Goal: Task Accomplishment & Management: Complete application form

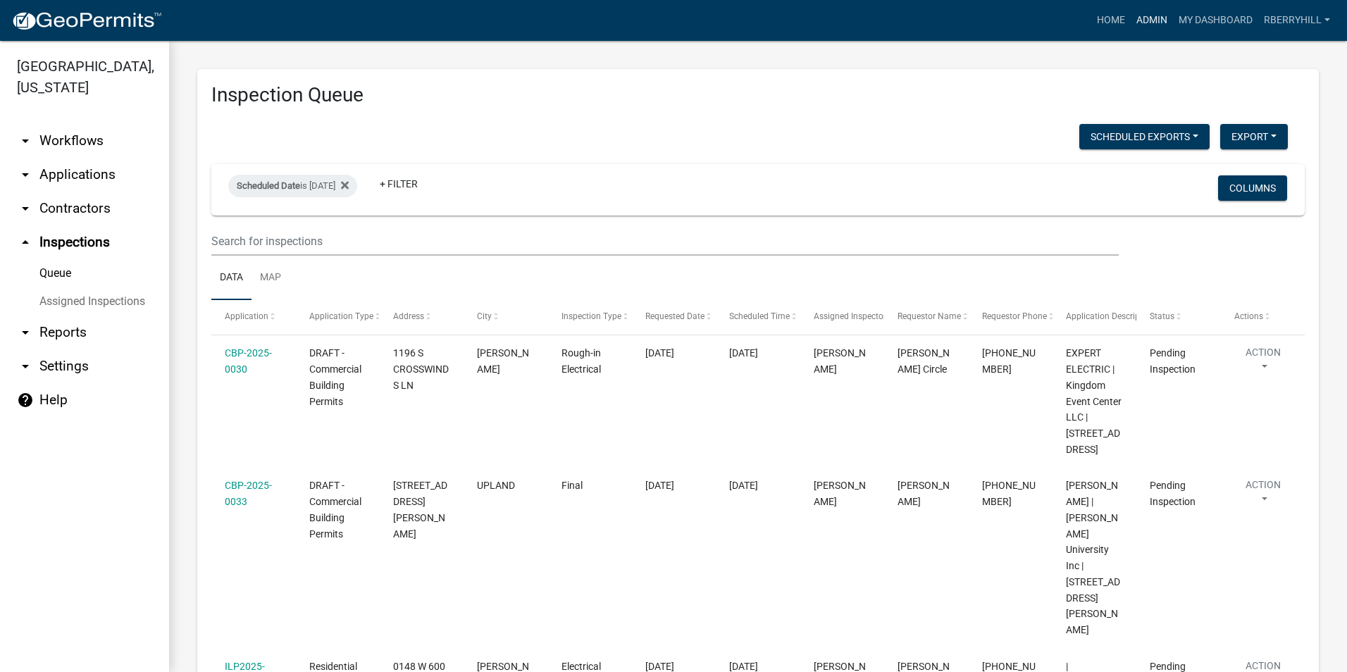
click at [1149, 18] on link "Admin" at bounding box center [1152, 20] width 42 height 27
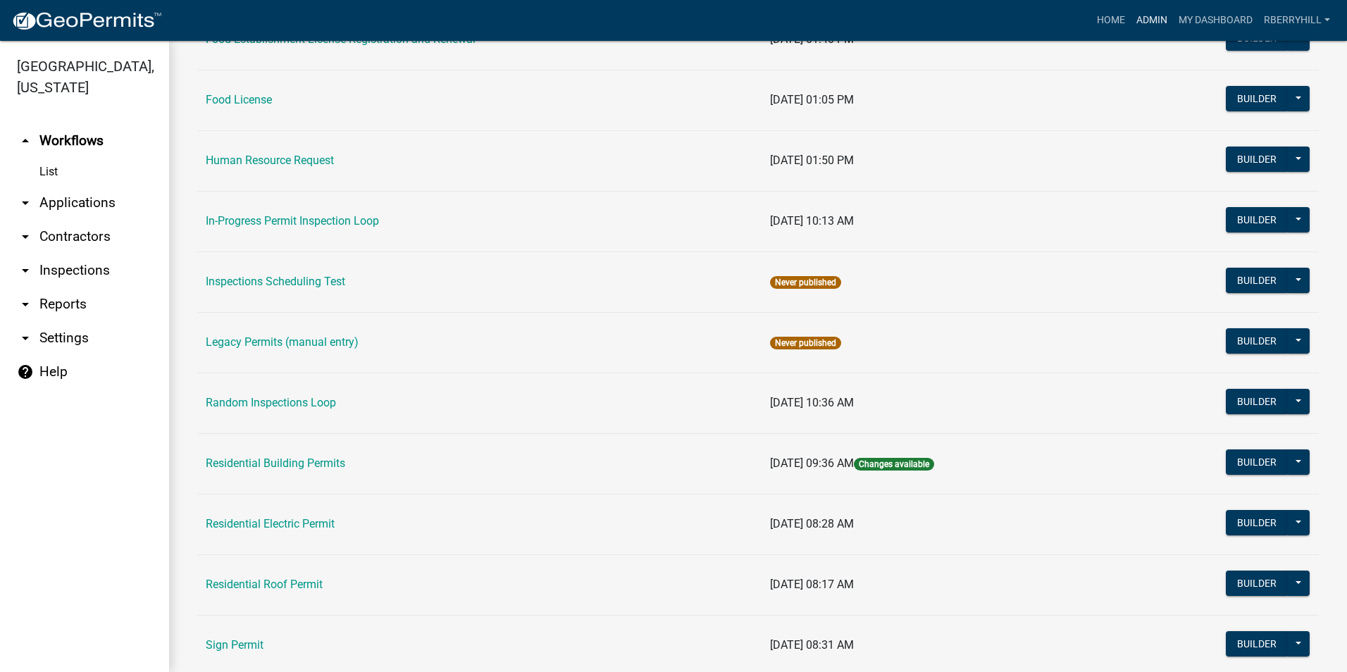
scroll to position [1186, 0]
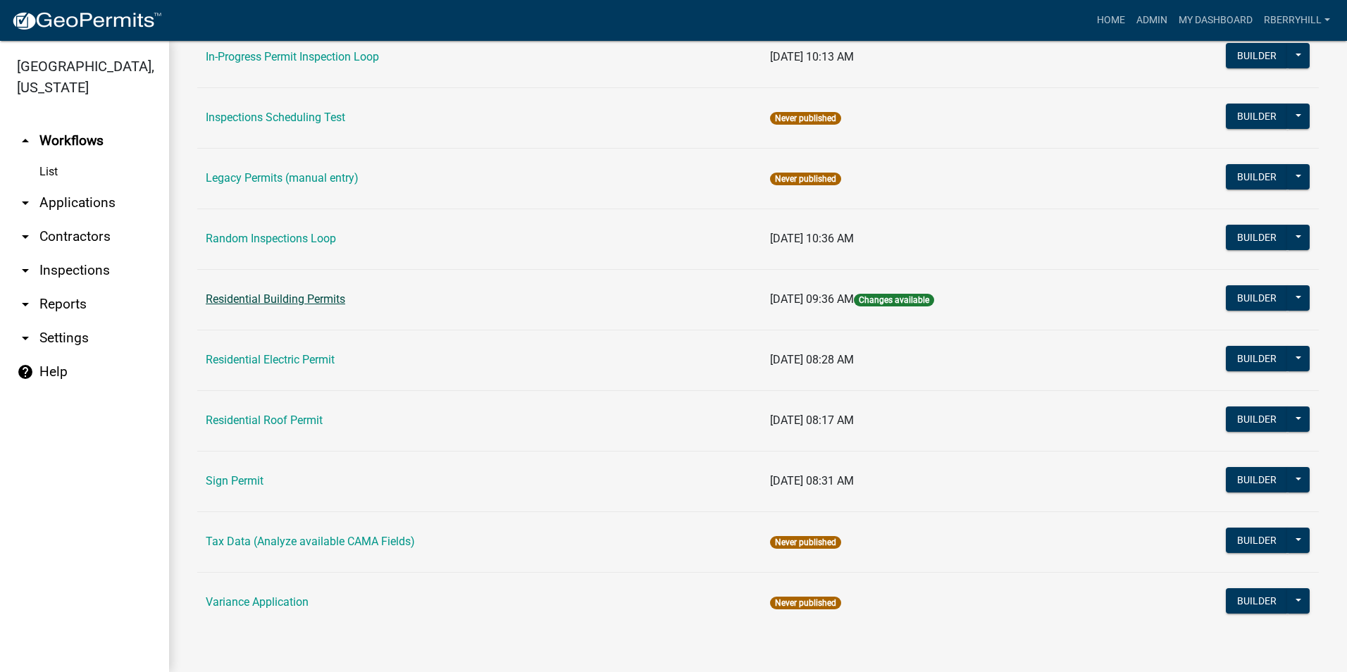
click at [300, 301] on link "Residential Building Permits" at bounding box center [275, 298] width 139 height 13
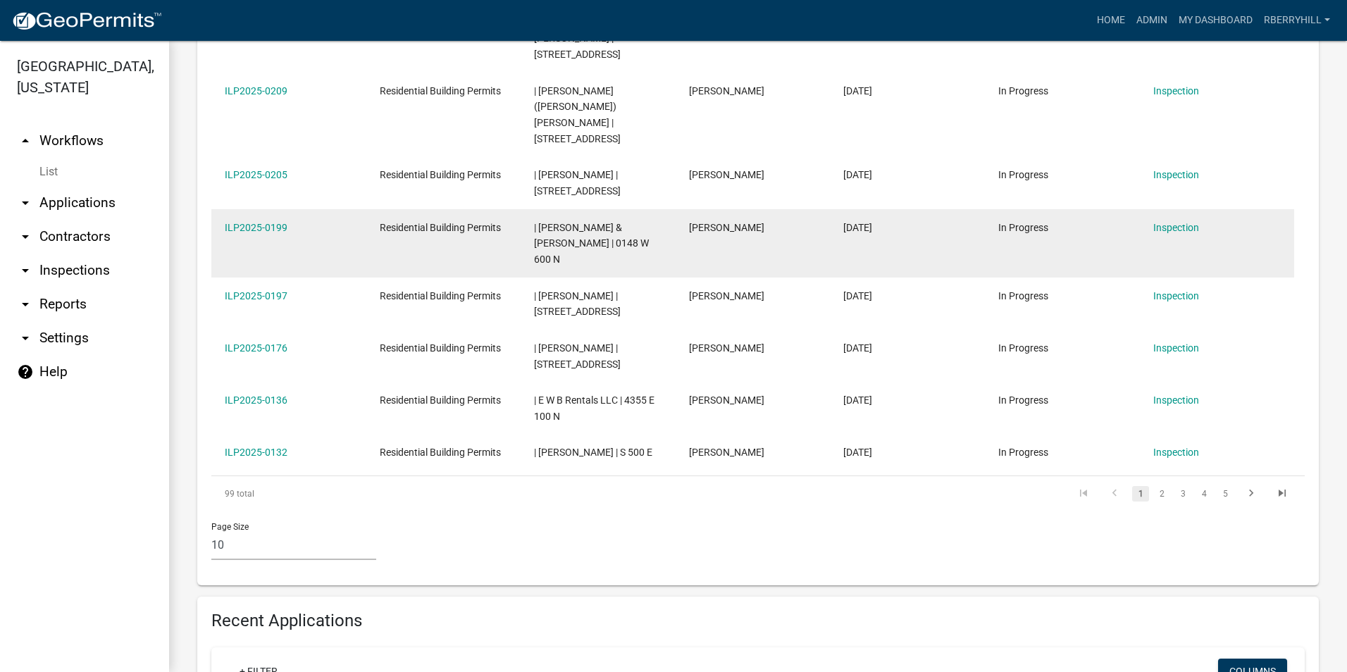
scroll to position [845, 0]
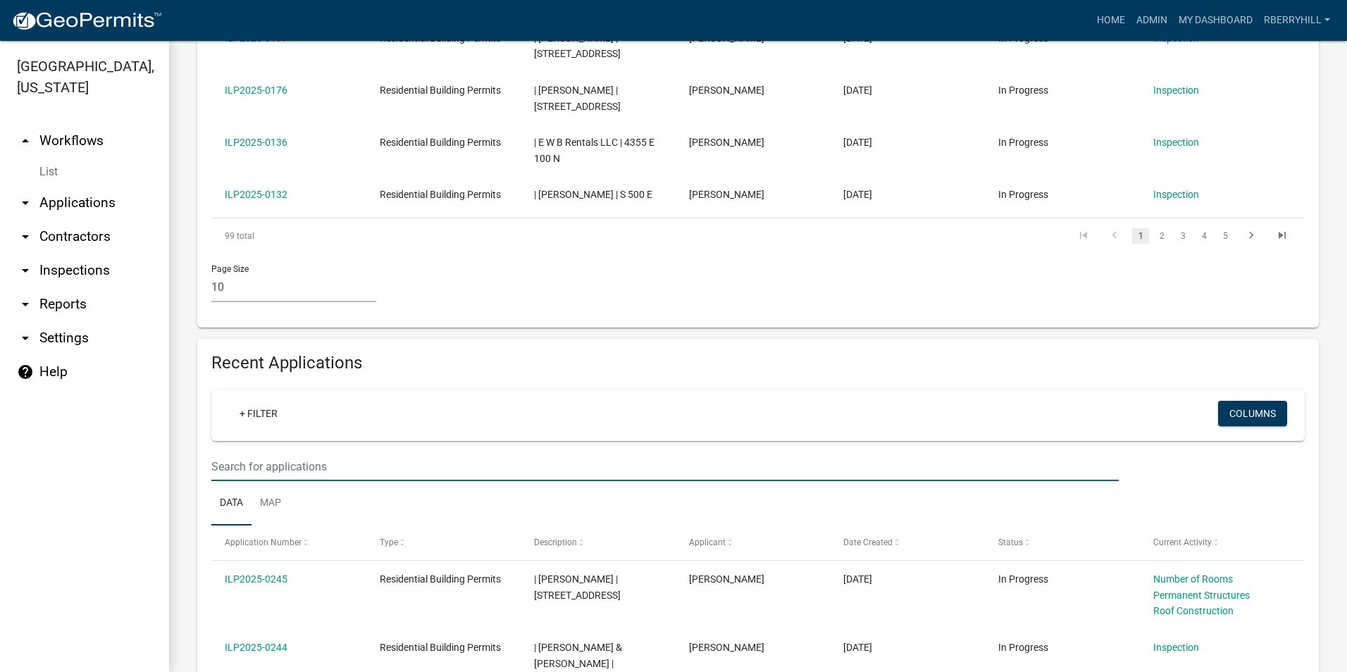
click at [220, 452] on input "text" at bounding box center [664, 466] width 907 height 29
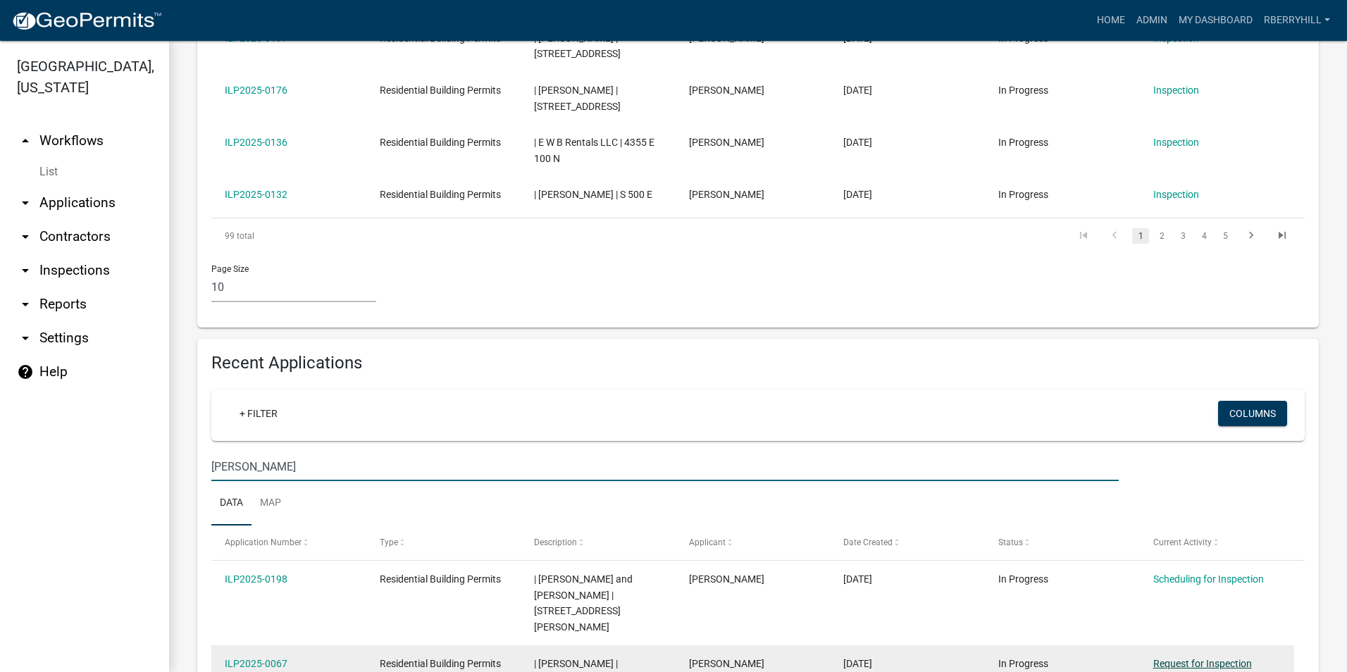
type input "Mann"
click at [1241, 658] on link "Request for Inspection" at bounding box center [1202, 663] width 99 height 11
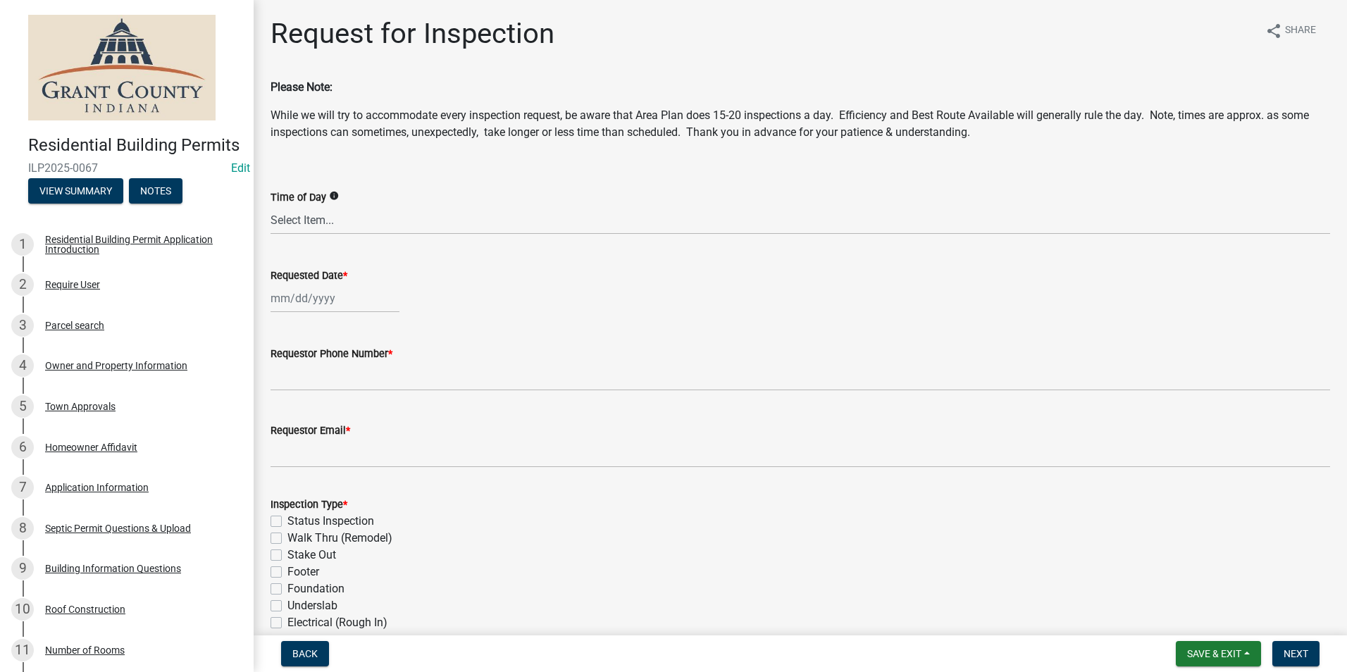
click at [287, 298] on div at bounding box center [334, 298] width 129 height 29
select select "9"
select select "2025"
click at [354, 372] on div "4" at bounding box center [352, 373] width 23 height 23
type input "[DATE]"
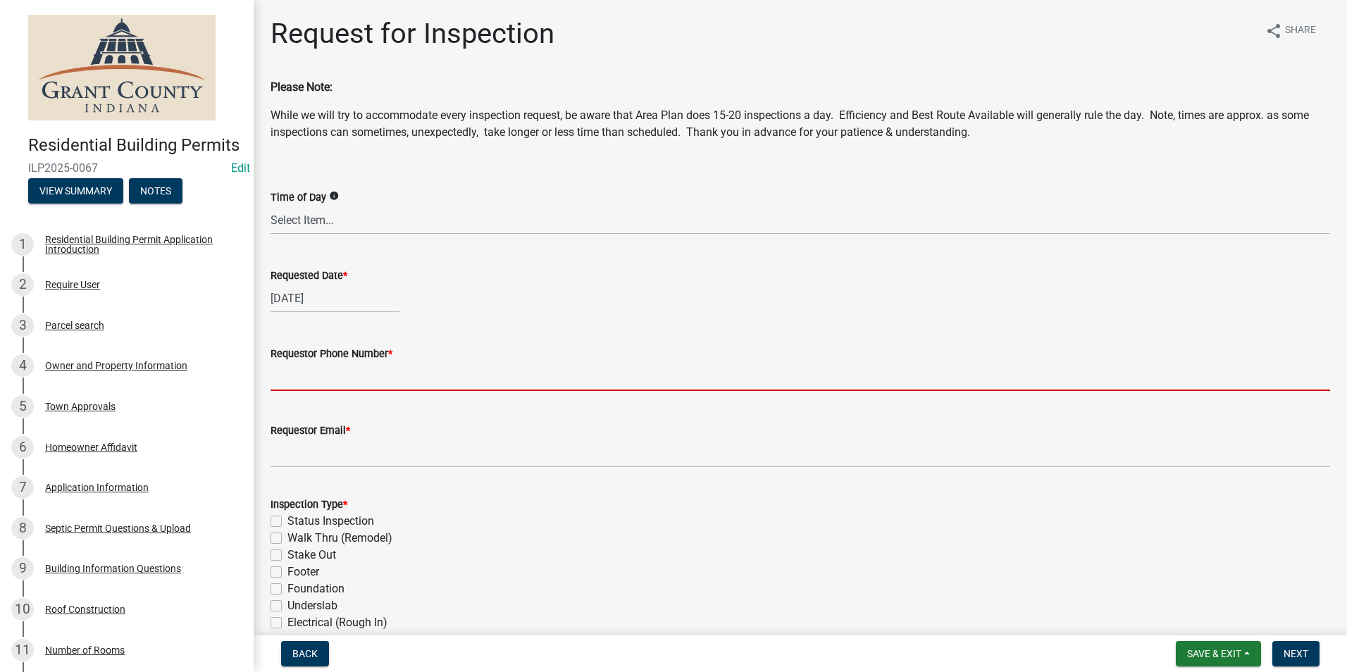
click at [316, 382] on input "Requestor Phone Number *" at bounding box center [799, 376] width 1059 height 29
type input "7656684765"
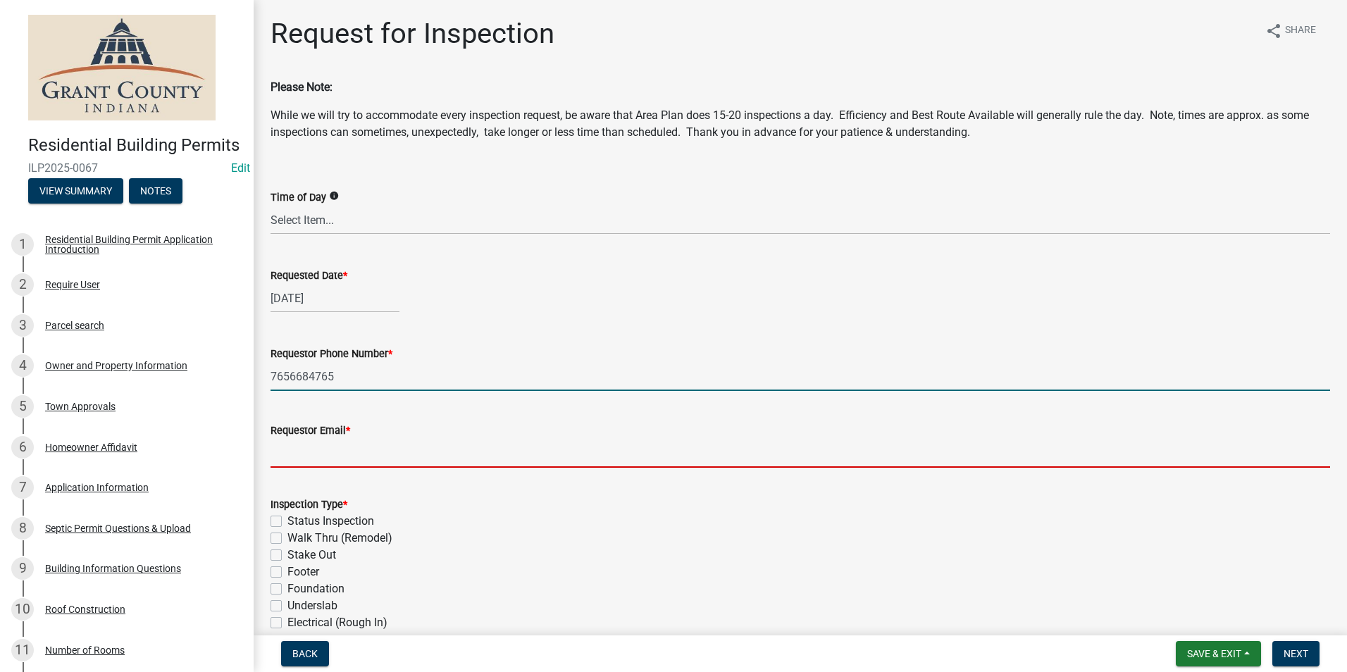
type input "rberryhill@grantcounty.in.gov"
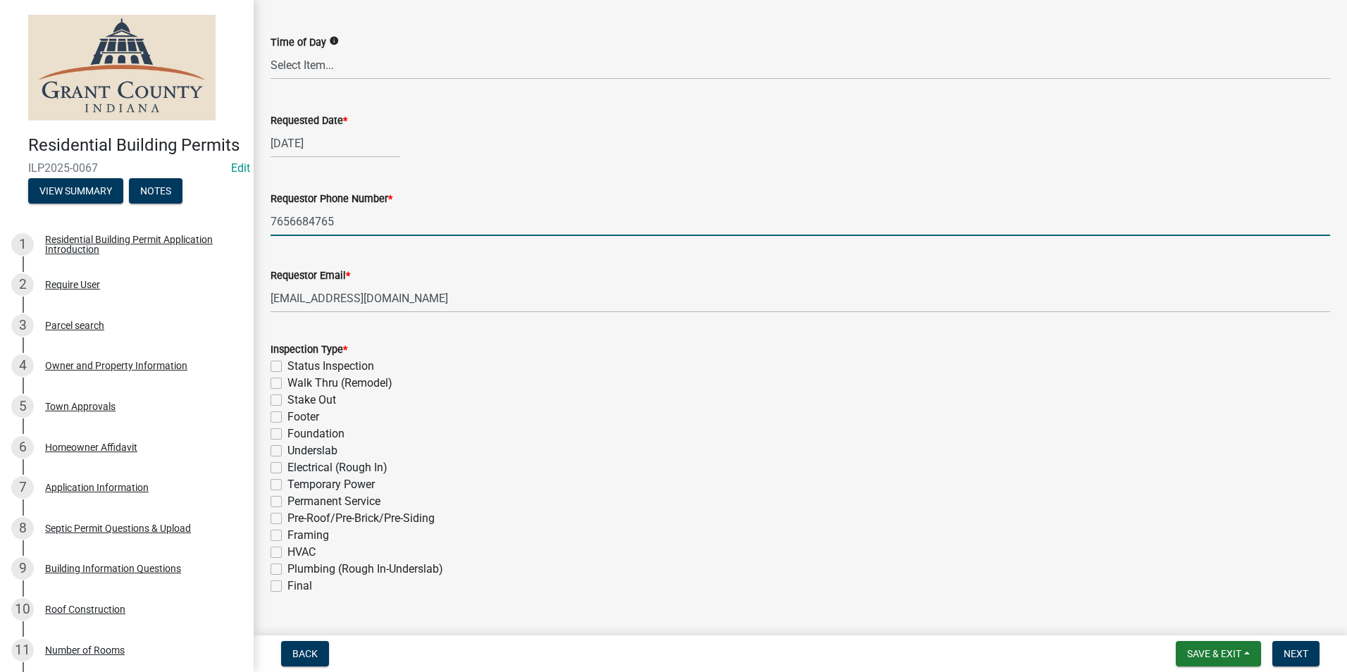
scroll to position [211, 0]
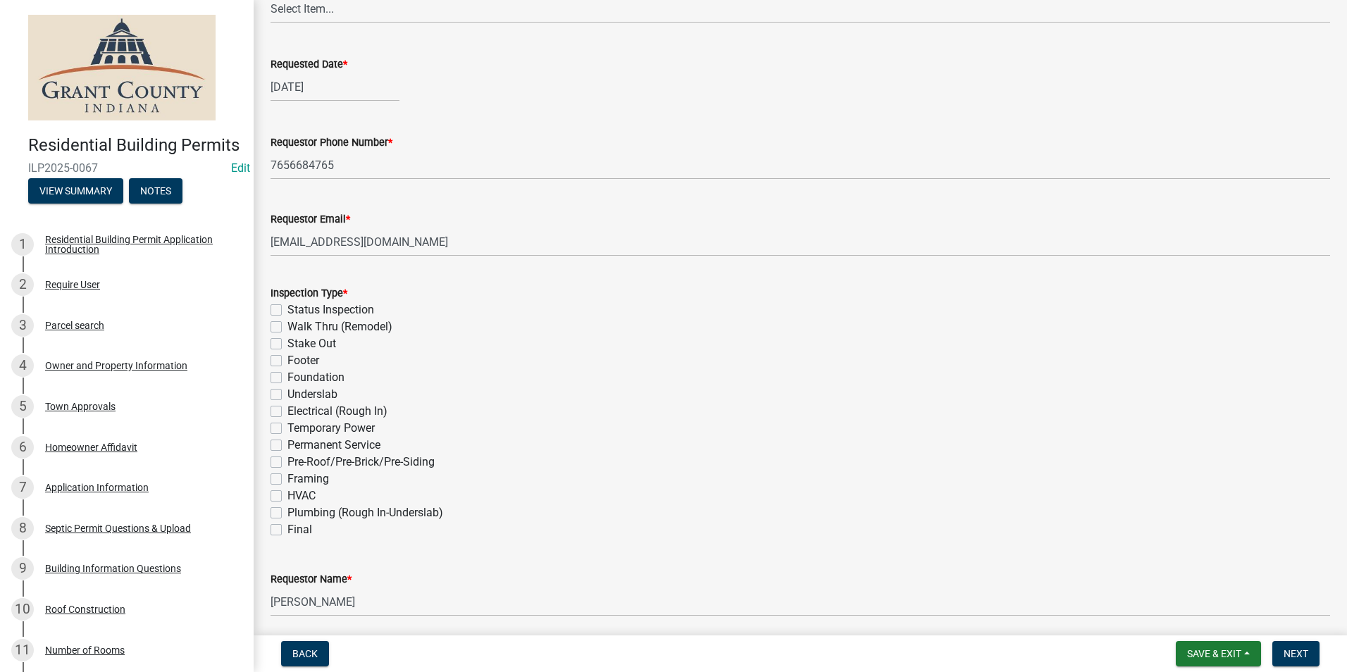
click at [287, 413] on label "Electrical (Rough In)" at bounding box center [337, 411] width 100 height 17
click at [287, 412] on input "Electrical (Rough In)" at bounding box center [291, 407] width 9 height 9
checkbox input "true"
checkbox input "false"
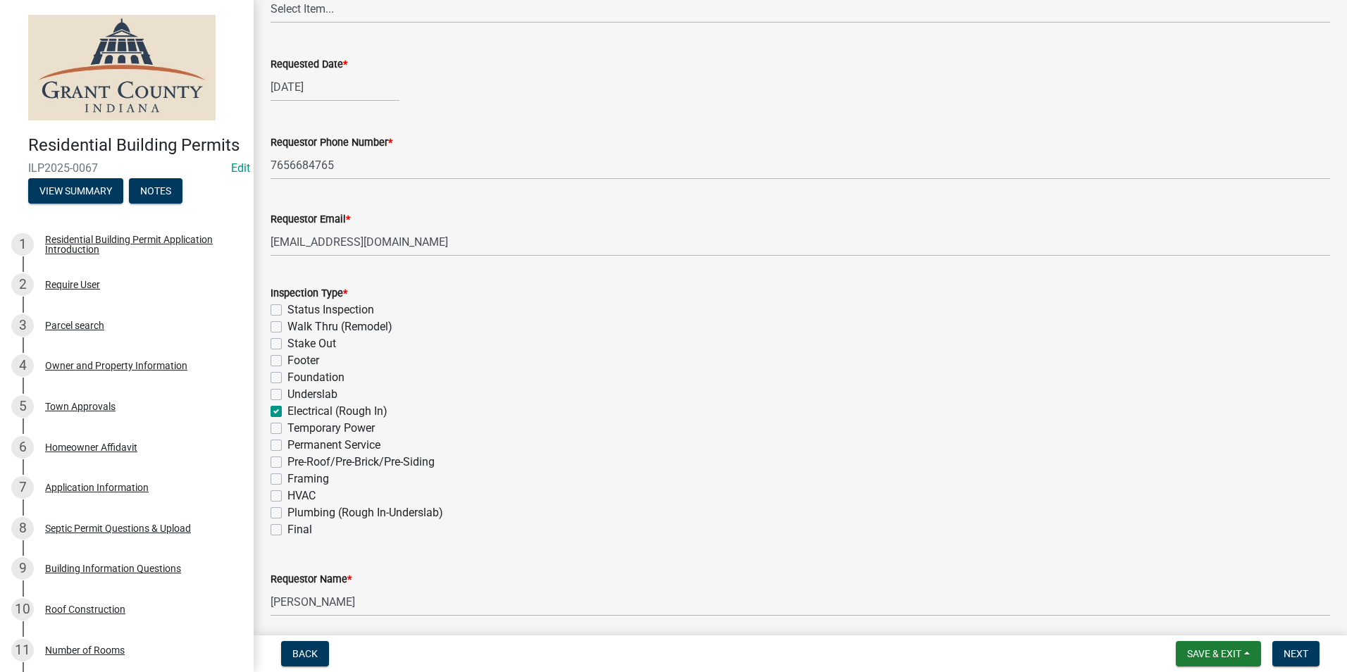
checkbox input "false"
checkbox input "true"
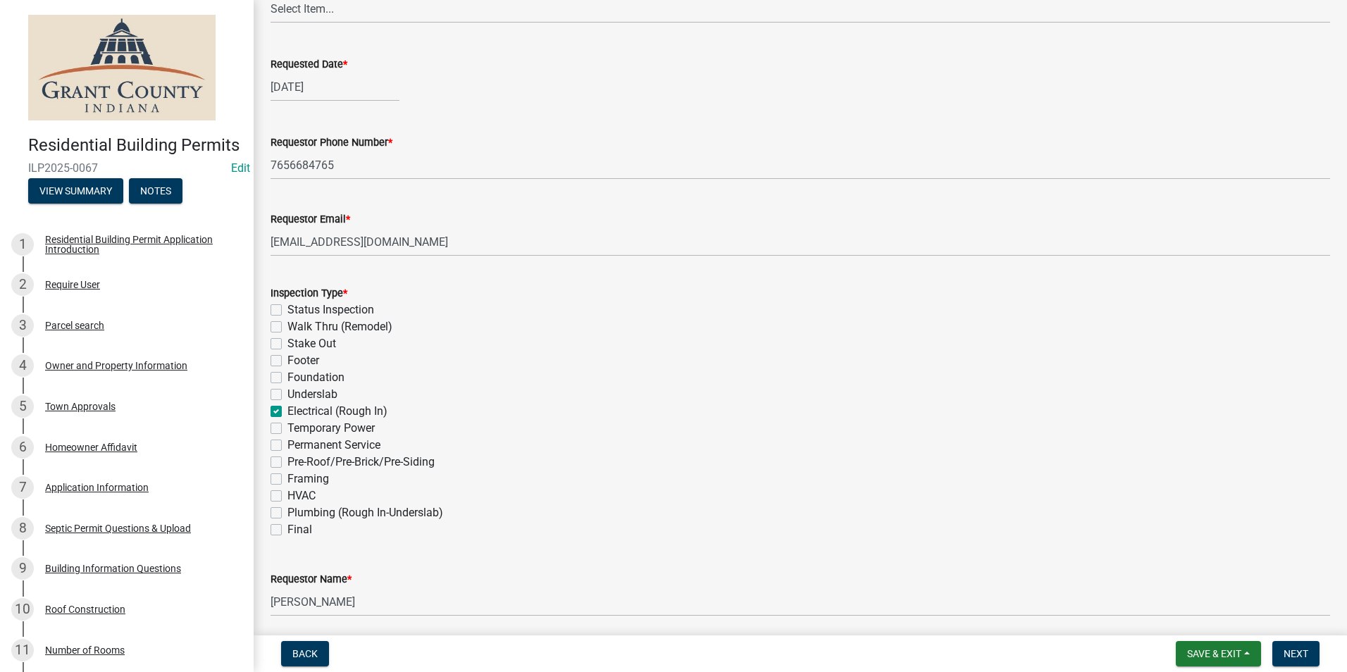
checkbox input "false"
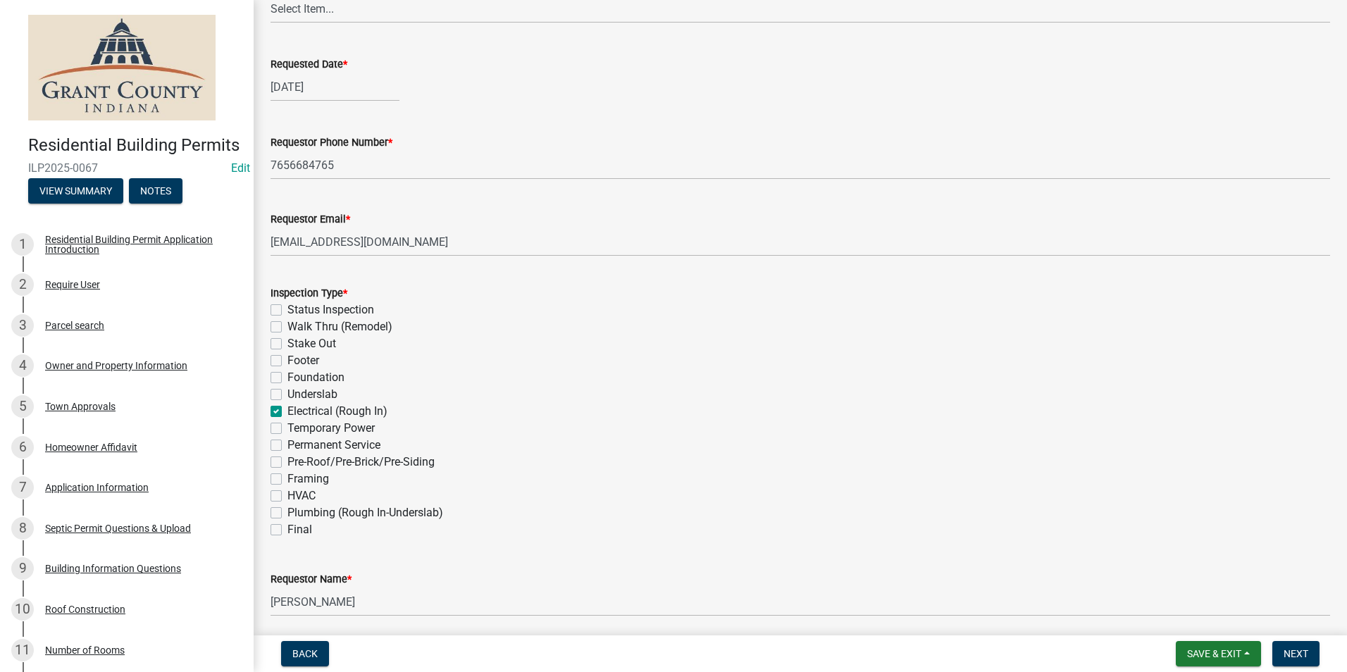
checkbox input "false"
click at [287, 510] on label "Plumbing (Rough In-Underslab)" at bounding box center [365, 512] width 156 height 17
click at [287, 510] on input "Plumbing (Rough In-Underslab)" at bounding box center [291, 508] width 9 height 9
checkbox input "true"
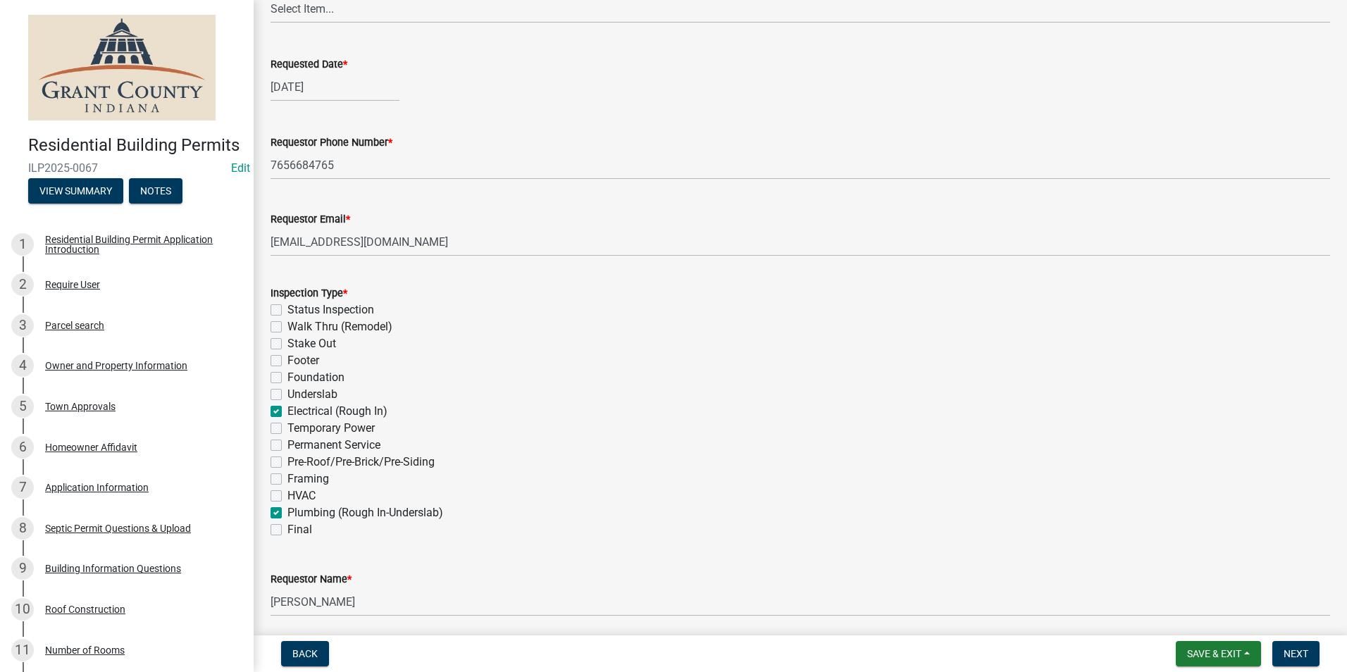
checkbox input "false"
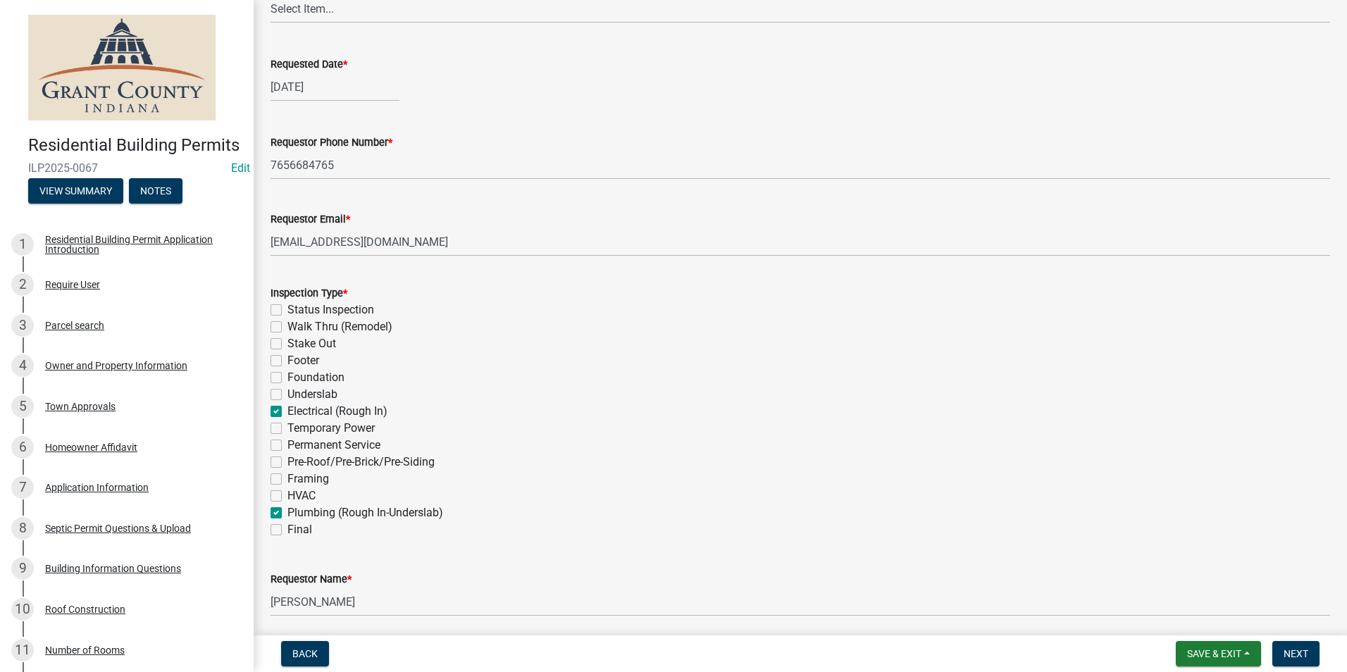
checkbox input "false"
checkbox input "true"
checkbox input "false"
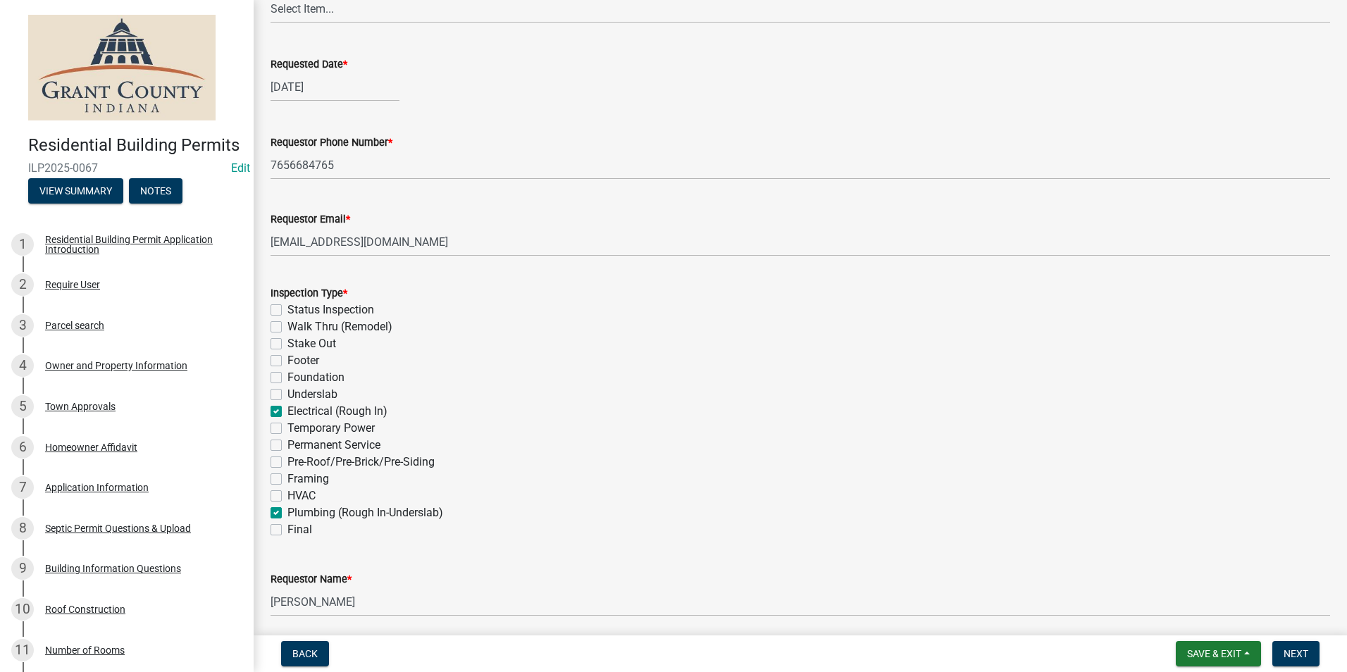
checkbox input "false"
checkbox input "true"
checkbox input "false"
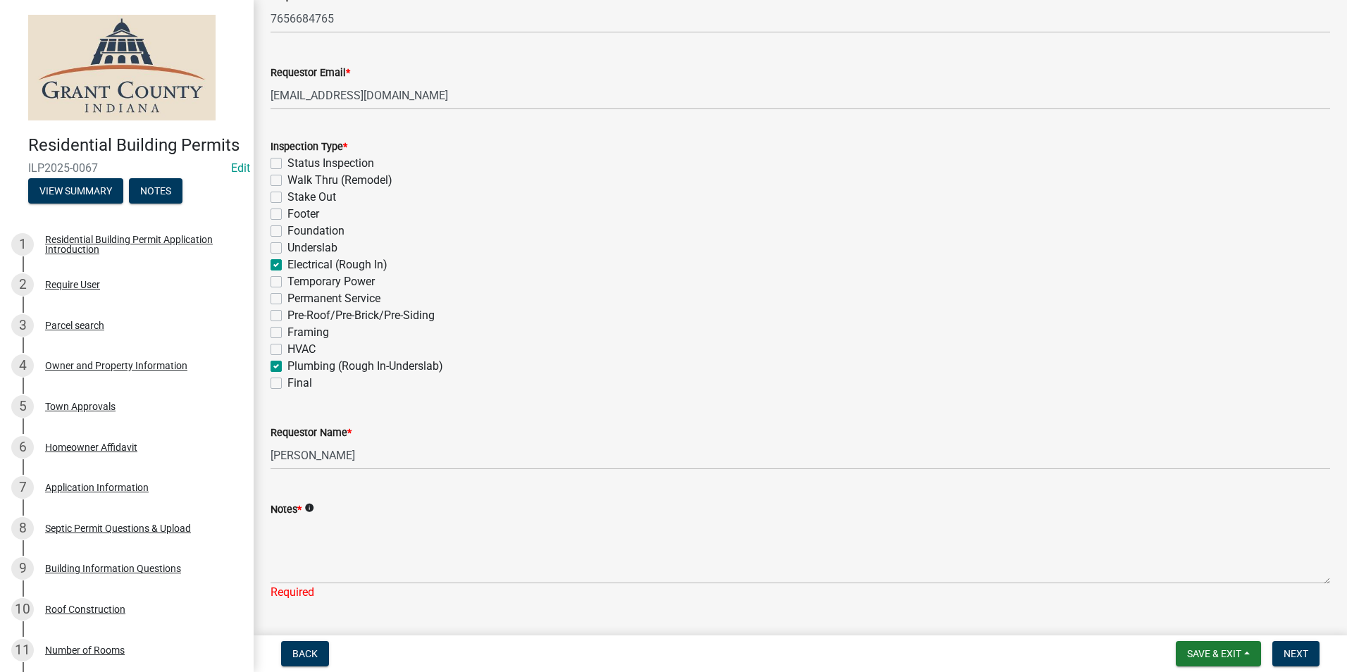
scroll to position [395, 0]
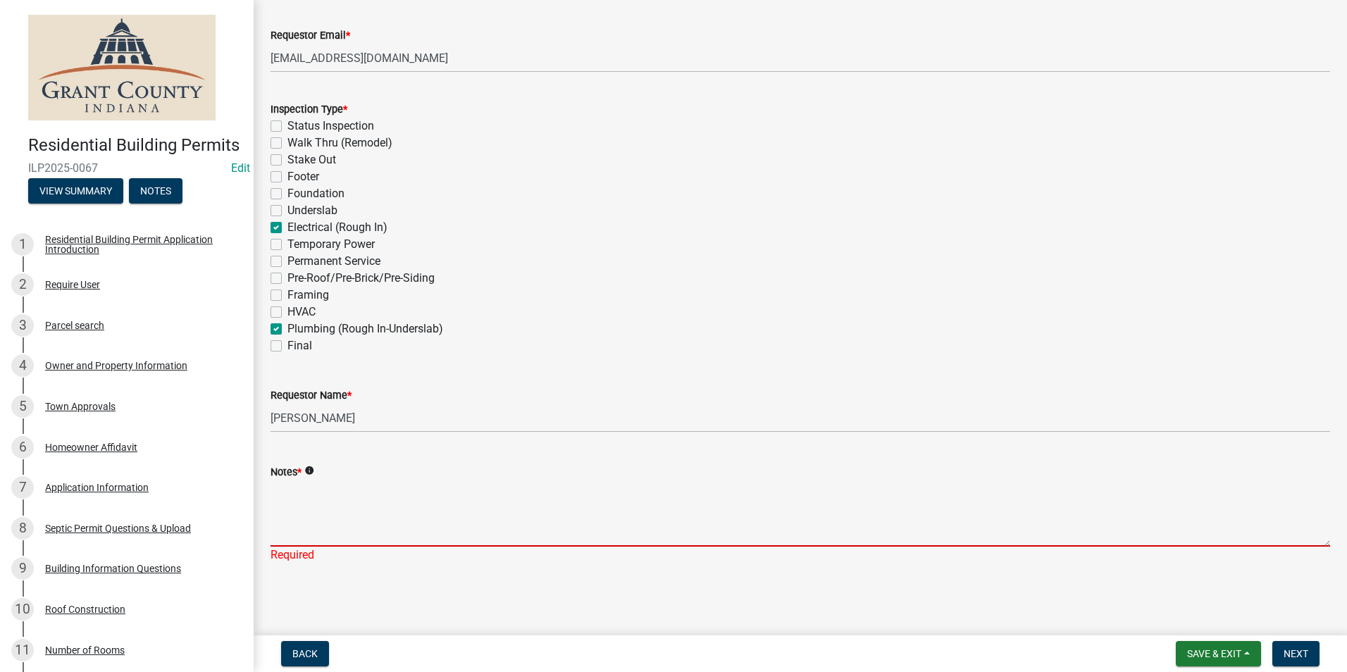
click at [285, 511] on textarea "Notes *" at bounding box center [799, 513] width 1059 height 66
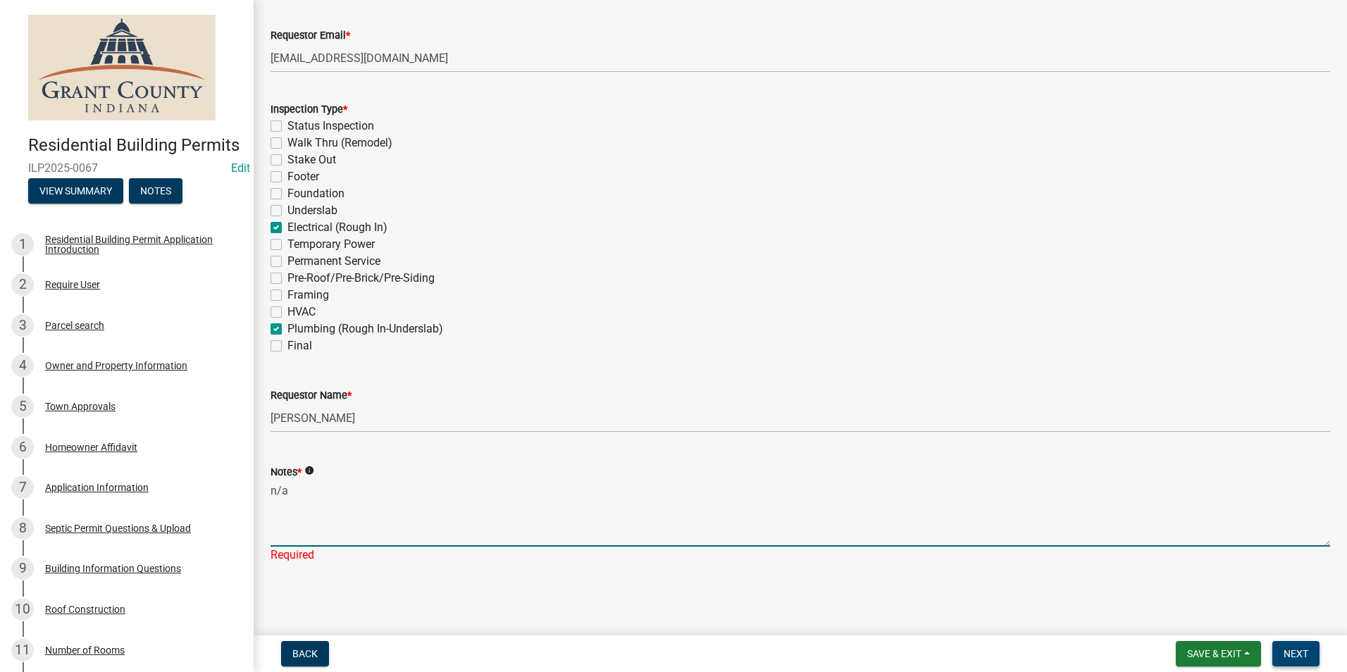
type textarea "n/a"
click at [1290, 655] on span "Next" at bounding box center [1295, 653] width 25 height 11
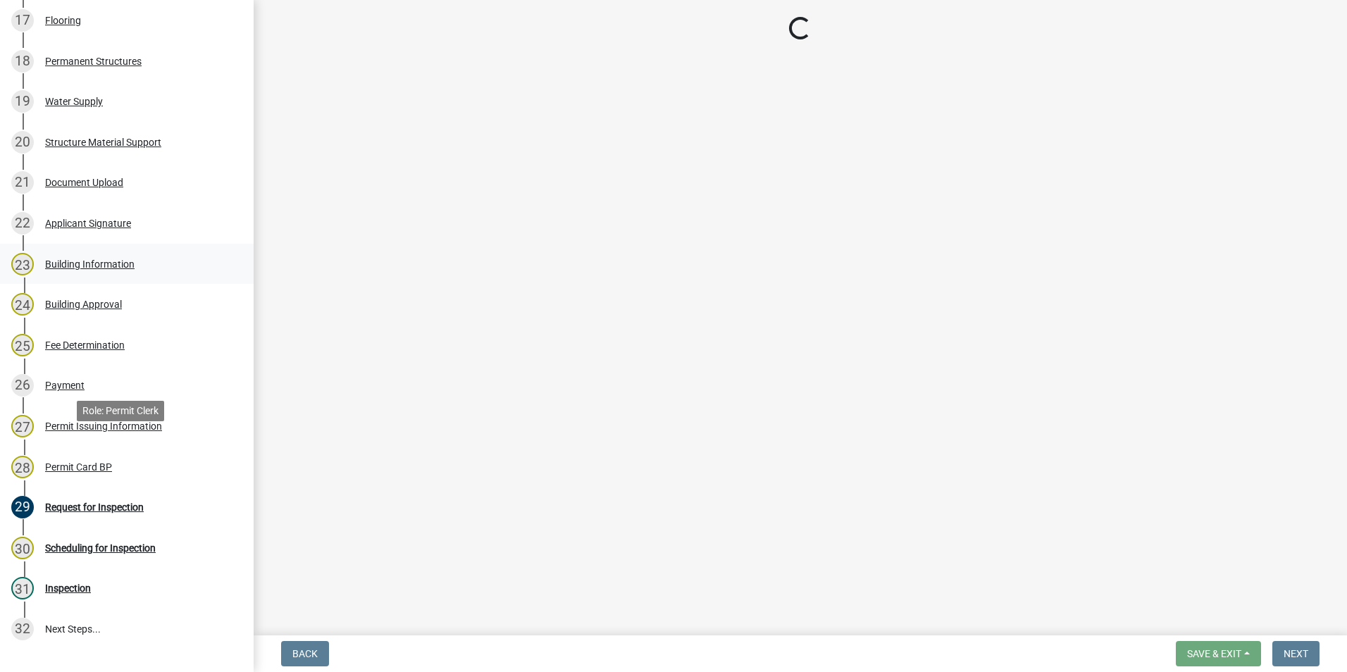
scroll to position [1002, 0]
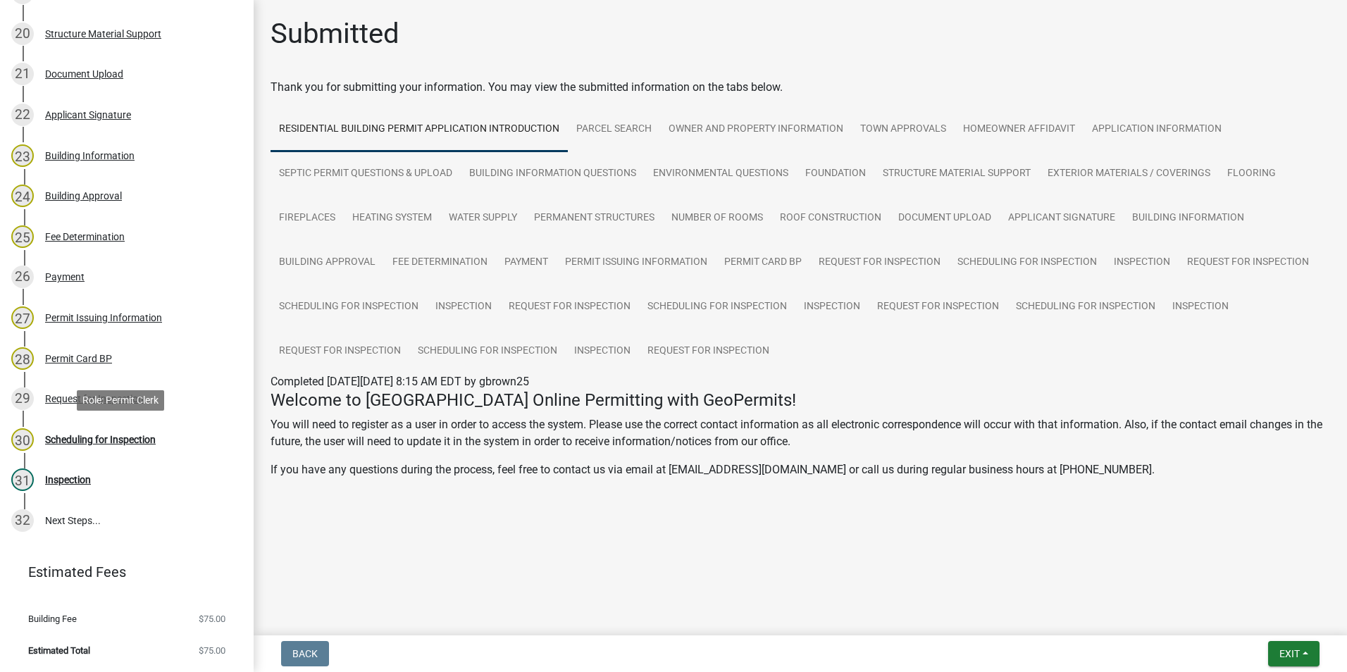
click at [123, 437] on div "Scheduling for Inspection" at bounding box center [100, 440] width 111 height 10
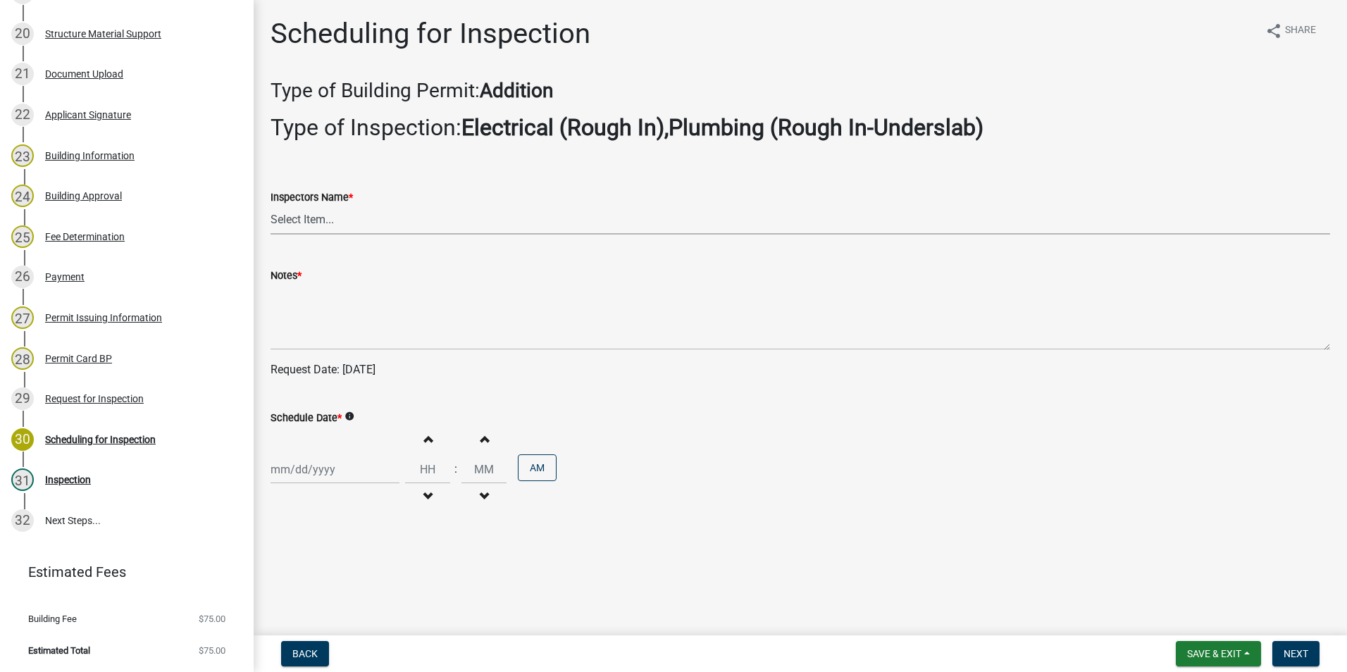
click at [317, 221] on select "Select Item... rberryhill (Randy Berryhill) jecouch (Jeffrey Couch) BBenefield …" at bounding box center [799, 220] width 1059 height 29
select select "d7f9a44a-d2ea-4d3c-83b3-1aa71c950bd5"
click at [270, 206] on select "Select Item... rberryhill (Randy Berryhill) jecouch (Jeffrey Couch) BBenefield …" at bounding box center [799, 220] width 1059 height 29
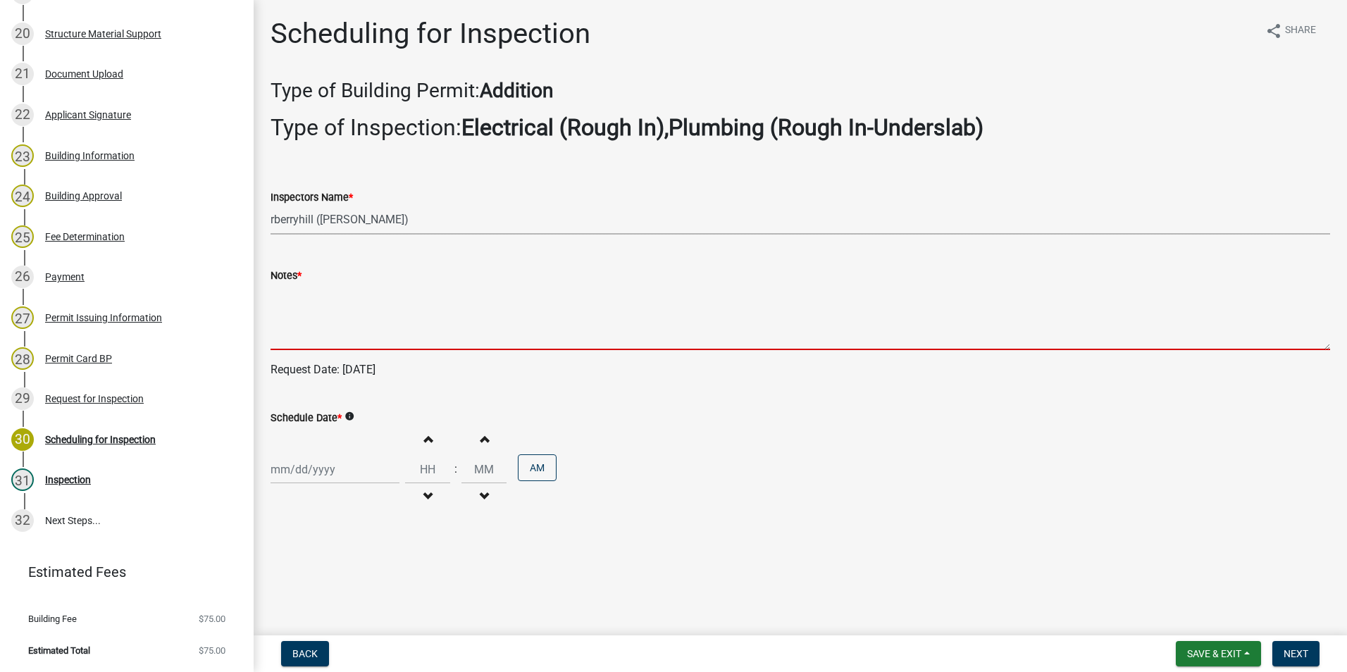
click at [283, 321] on textarea "Notes *" at bounding box center [799, 317] width 1059 height 66
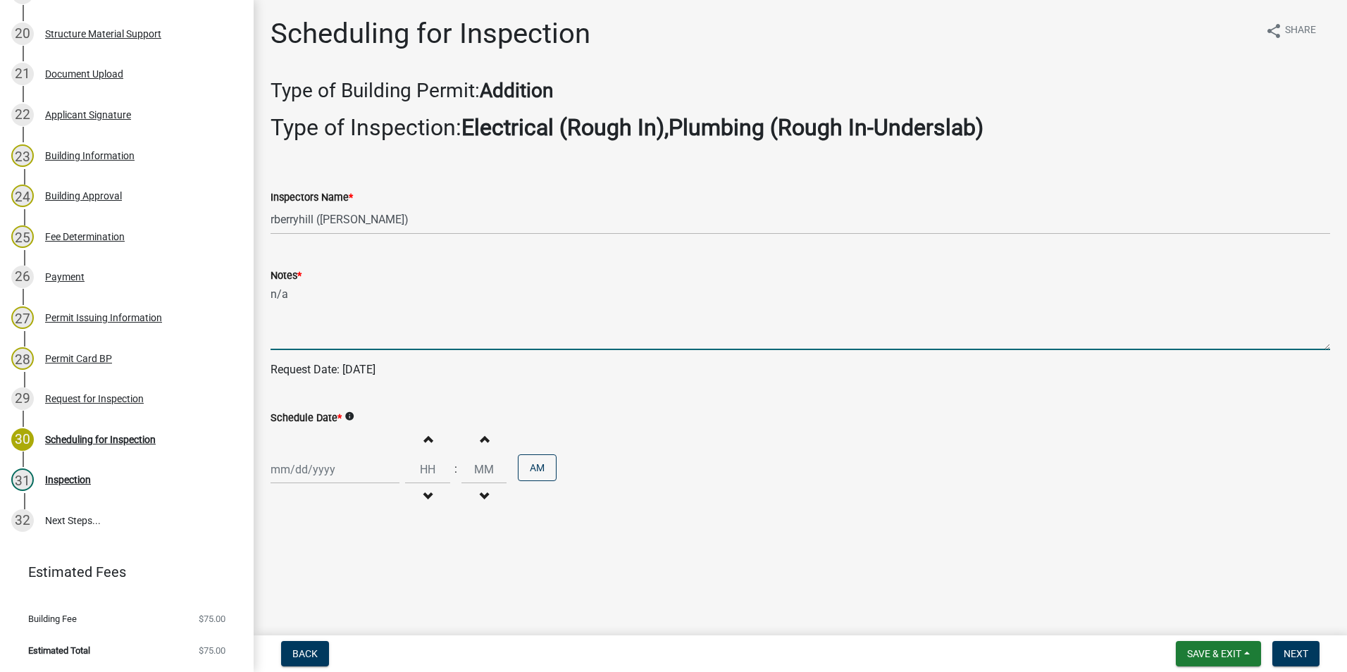
type textarea "n/a"
select select "9"
select select "2025"
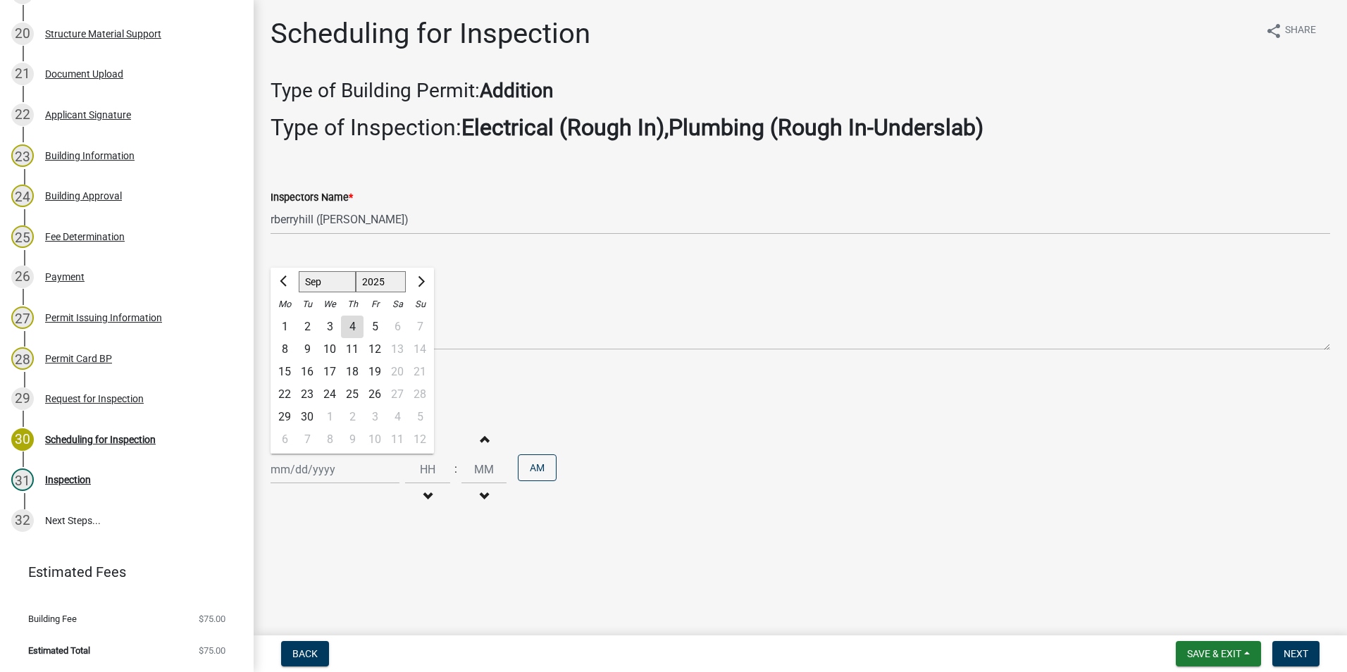
click at [309, 470] on div "Jan Feb Mar Apr May Jun Jul Aug Sep Oct Nov Dec 1525 1526 1527 1528 1529 1530 1…" at bounding box center [334, 469] width 129 height 29
click at [352, 330] on div "4" at bounding box center [352, 327] width 23 height 23
type input "[DATE]"
click at [1294, 652] on span "Next" at bounding box center [1295, 653] width 25 height 11
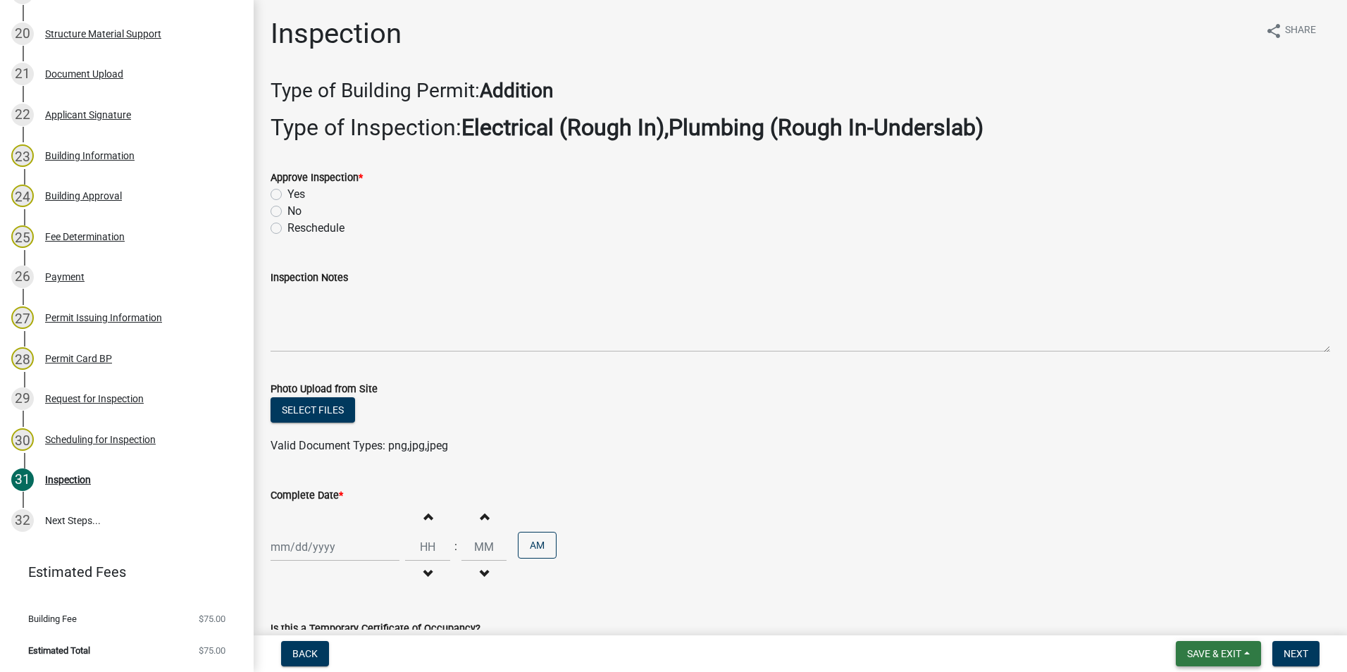
click at [1214, 652] on span "Save & Exit" at bounding box center [1214, 653] width 54 height 11
click at [1200, 616] on button "Save & Exit" at bounding box center [1204, 617] width 113 height 34
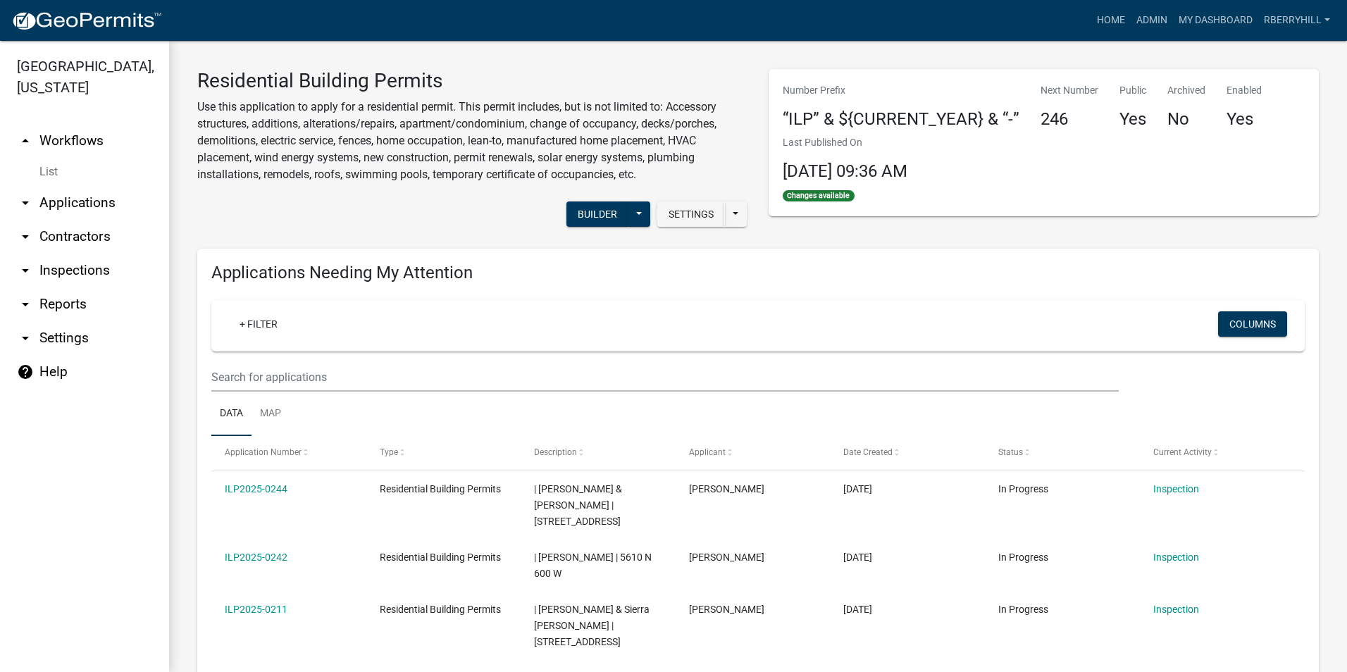
click at [42, 254] on link "arrow_drop_down Inspections" at bounding box center [84, 271] width 169 height 34
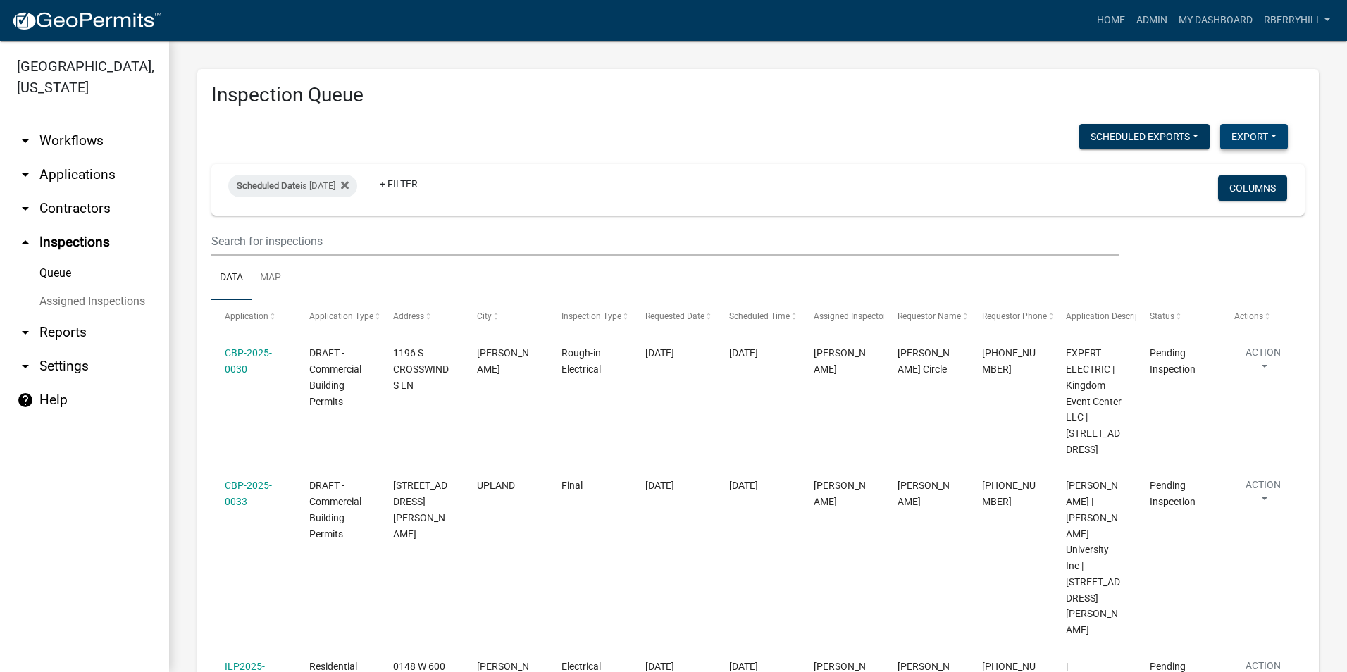
click at [1235, 136] on button "Export" at bounding box center [1254, 136] width 68 height 25
click at [1210, 173] on button "Excel Format (.xlsx)" at bounding box center [1222, 173] width 132 height 34
click at [1149, 18] on link "Admin" at bounding box center [1152, 20] width 42 height 27
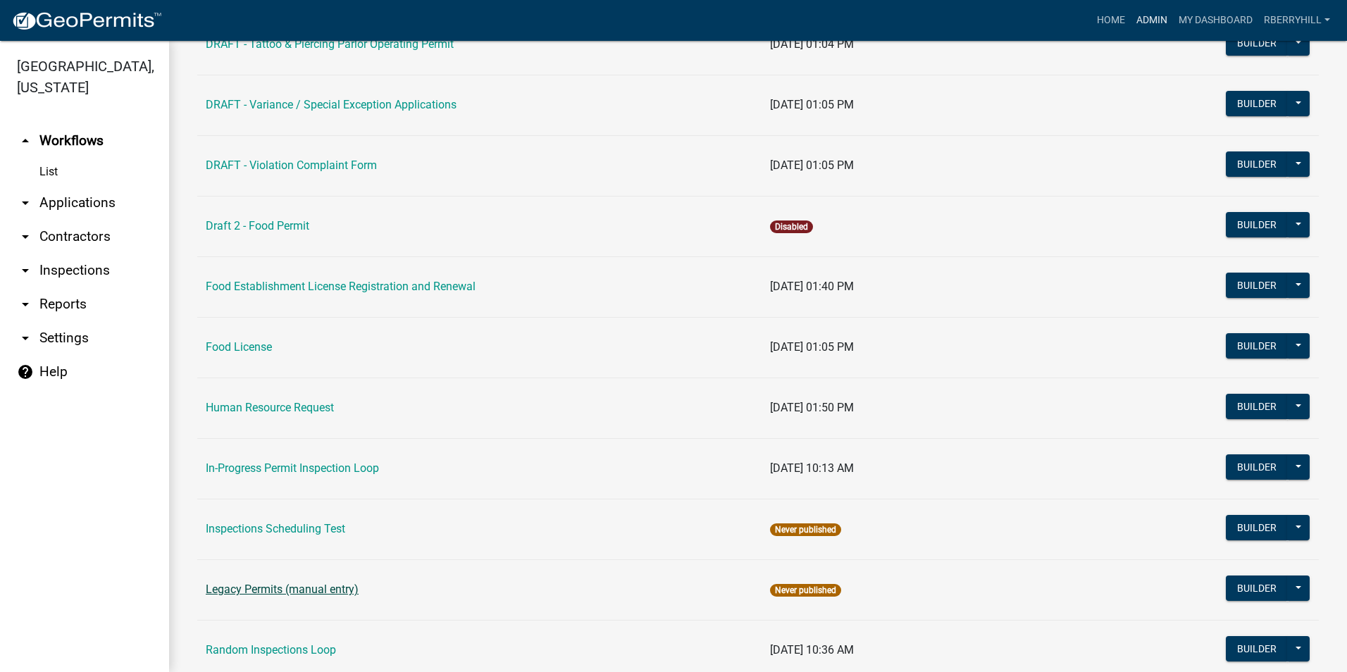
scroll to position [1057, 0]
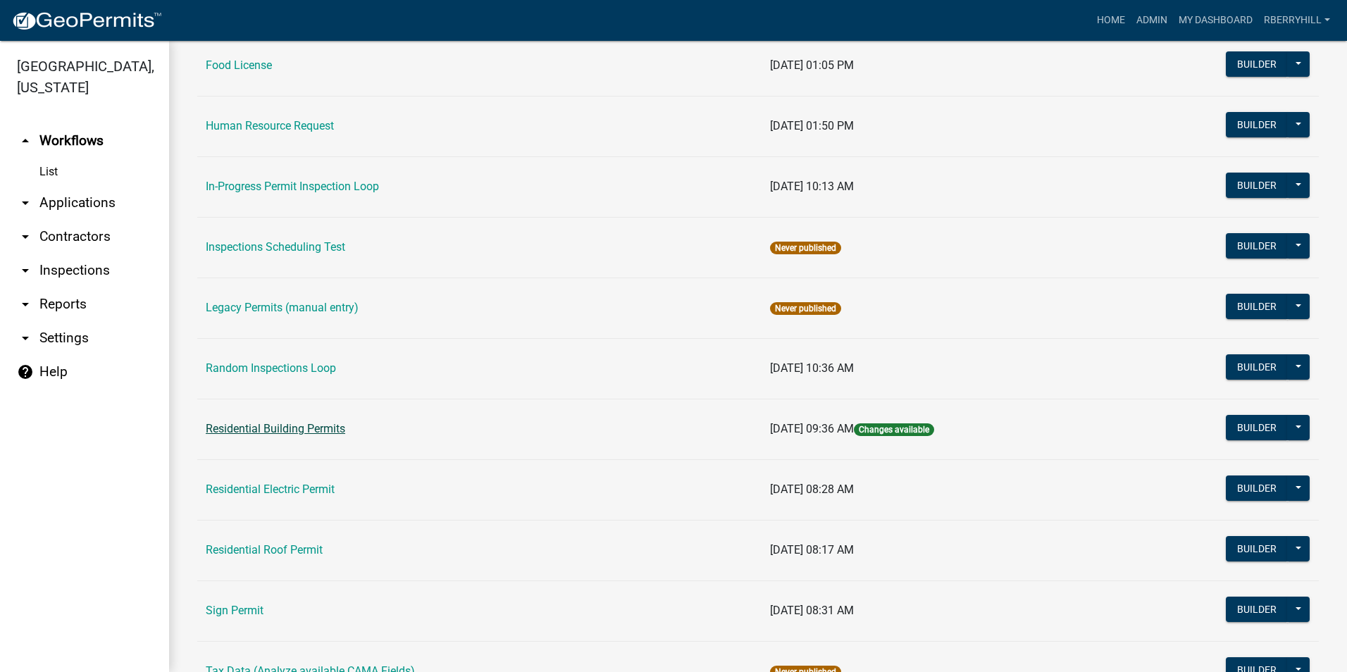
click at [290, 431] on link "Residential Building Permits" at bounding box center [275, 428] width 139 height 13
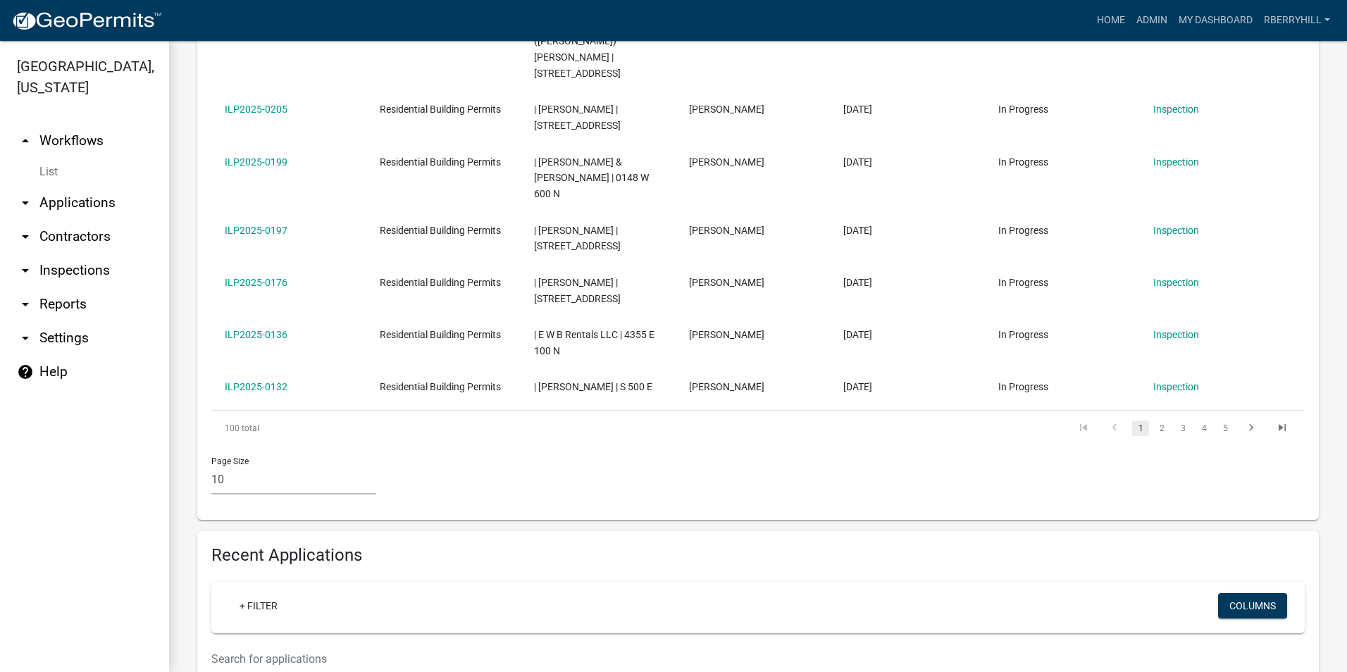
scroll to position [775, 0]
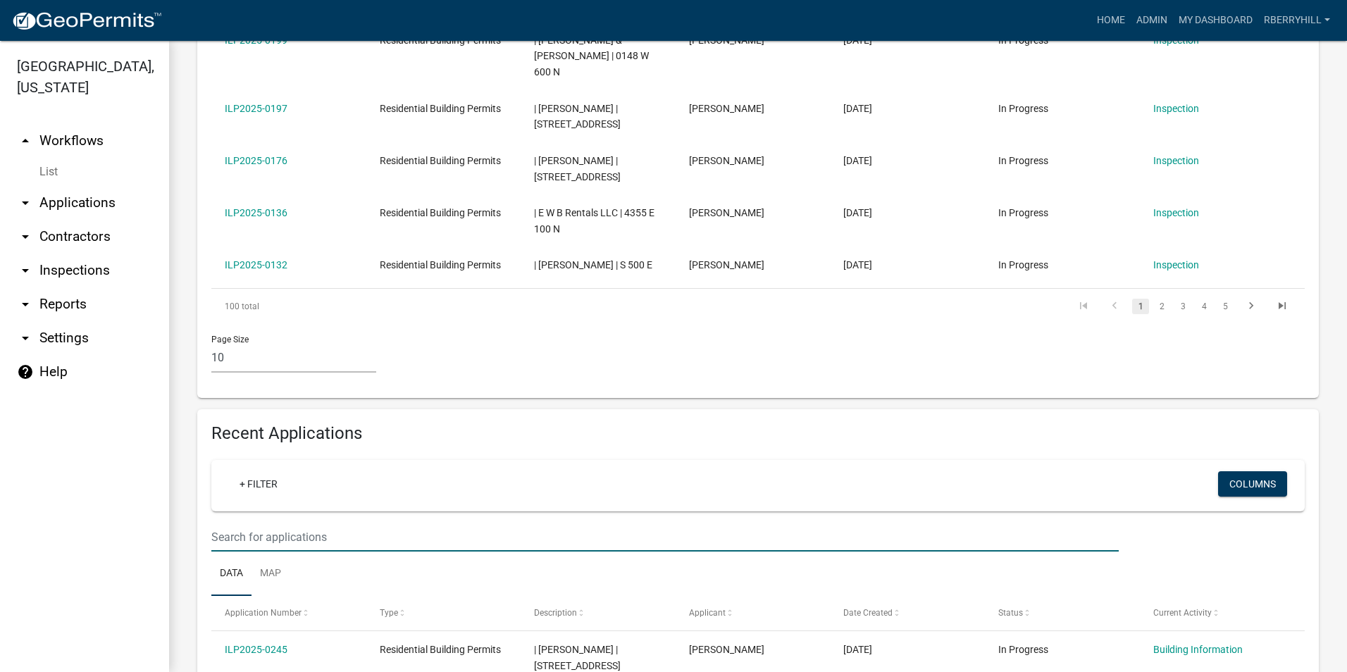
click at [226, 523] on input "text" at bounding box center [664, 537] width 907 height 29
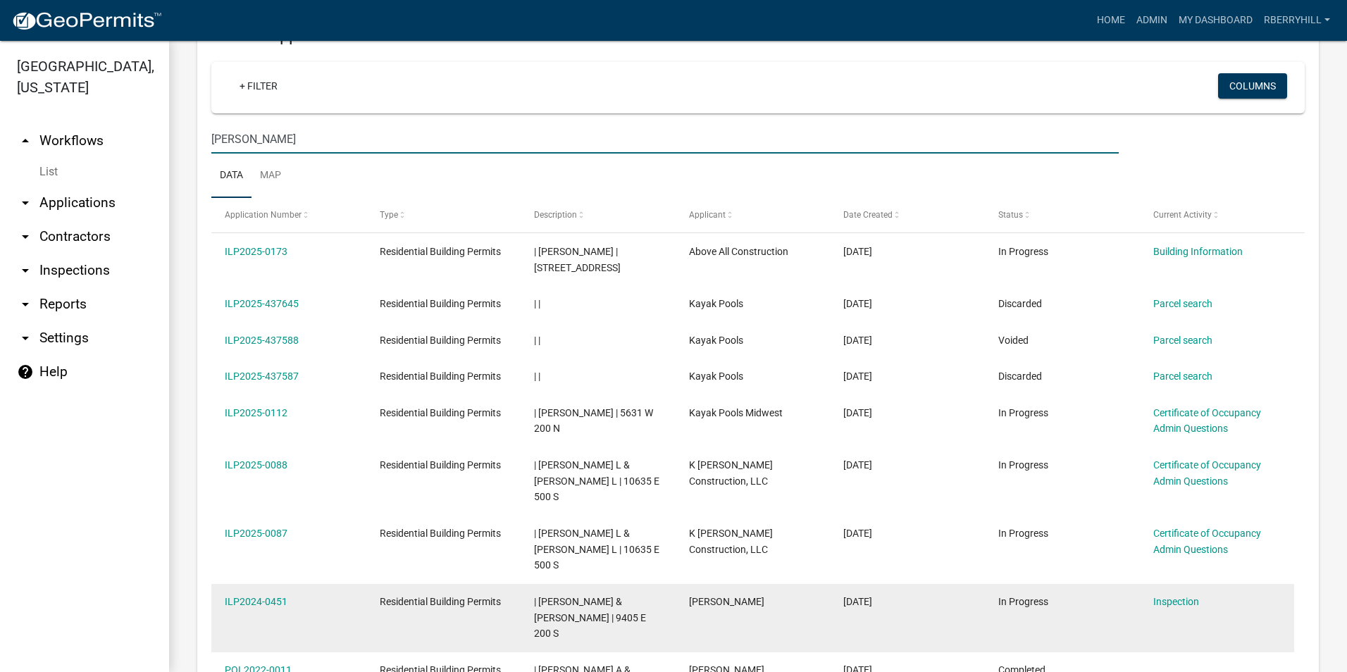
scroll to position [1197, 0]
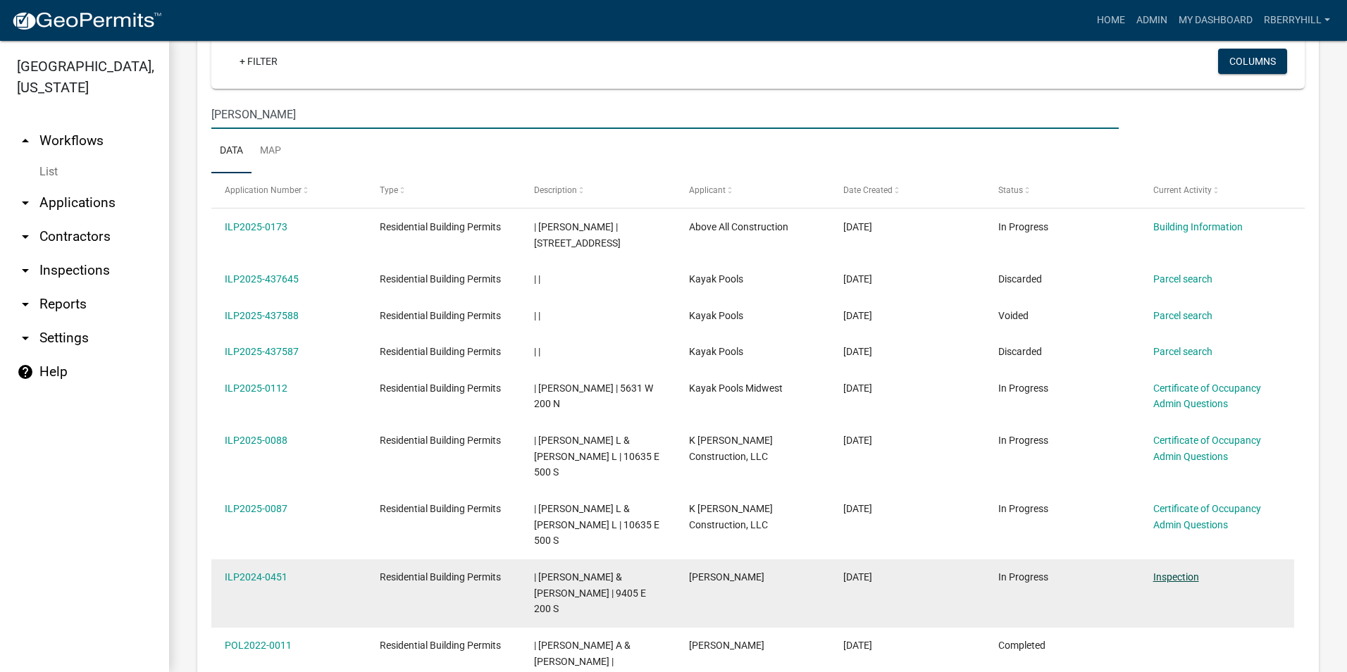
type input "kay"
click at [1171, 571] on link "Inspection" at bounding box center [1176, 576] width 46 height 11
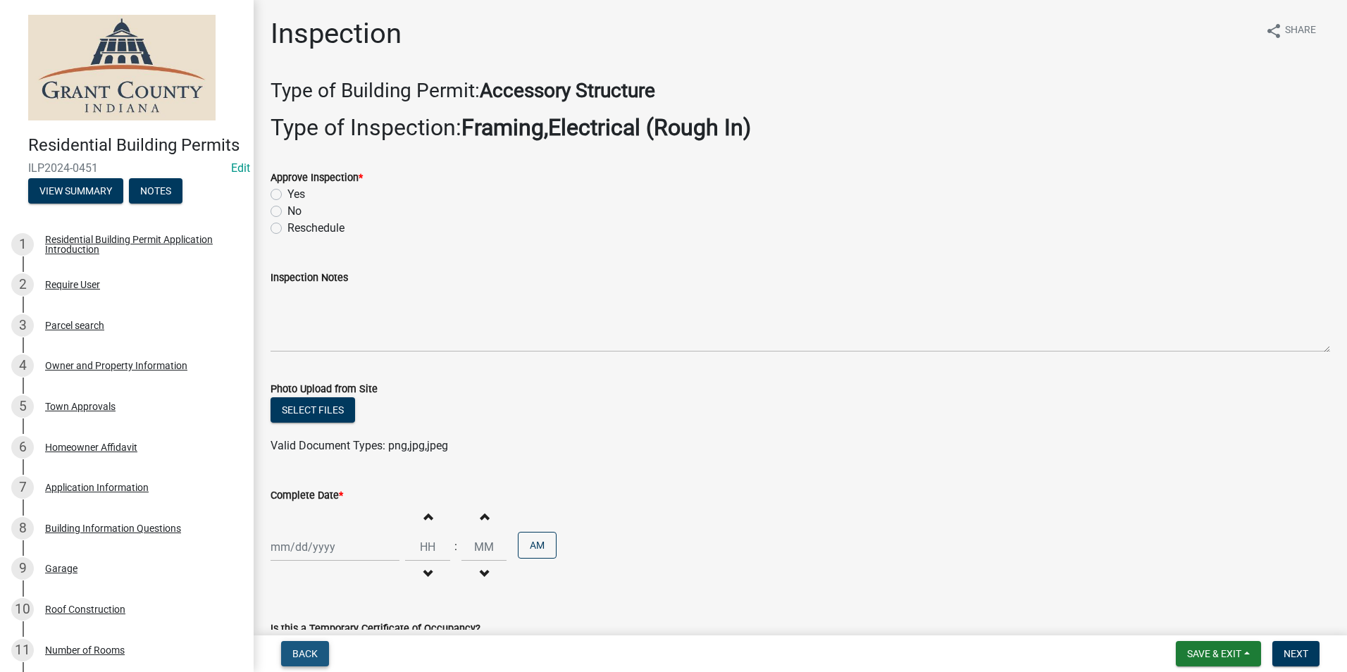
click at [307, 649] on span "Back" at bounding box center [304, 653] width 25 height 11
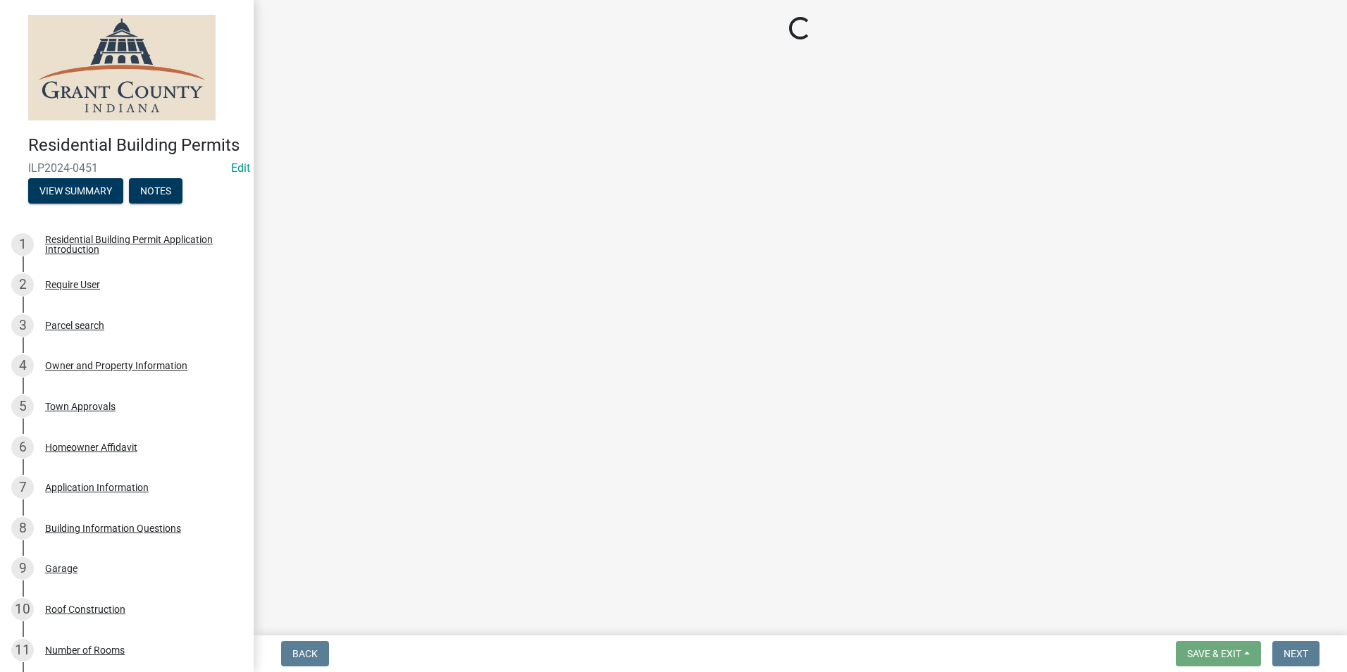
select select "d7f9a44a-d2ea-4d3c-83b3-1aa71c950bd5"
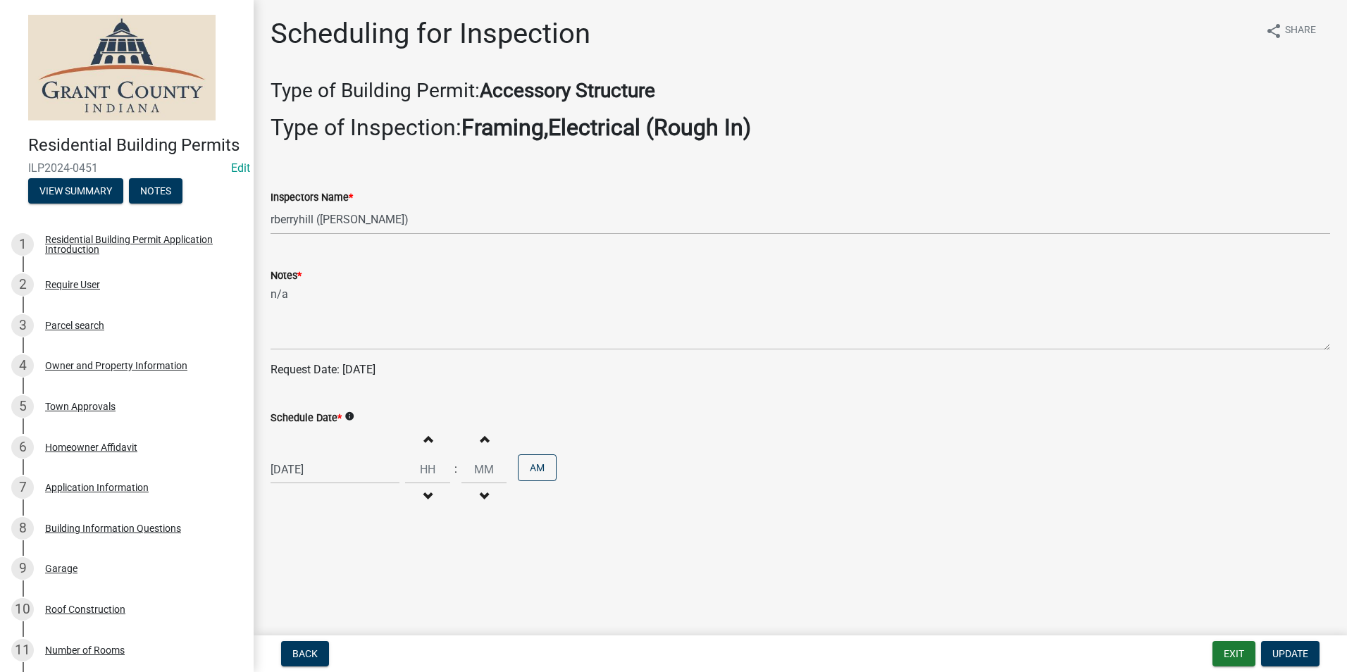
click at [326, 416] on label "Schedule Date *" at bounding box center [305, 418] width 71 height 10
click at [326, 455] on input "06/10/2025" at bounding box center [334, 469] width 129 height 29
select select "6"
select select "2025"
click at [421, 282] on span "Next month" at bounding box center [419, 281] width 11 height 11
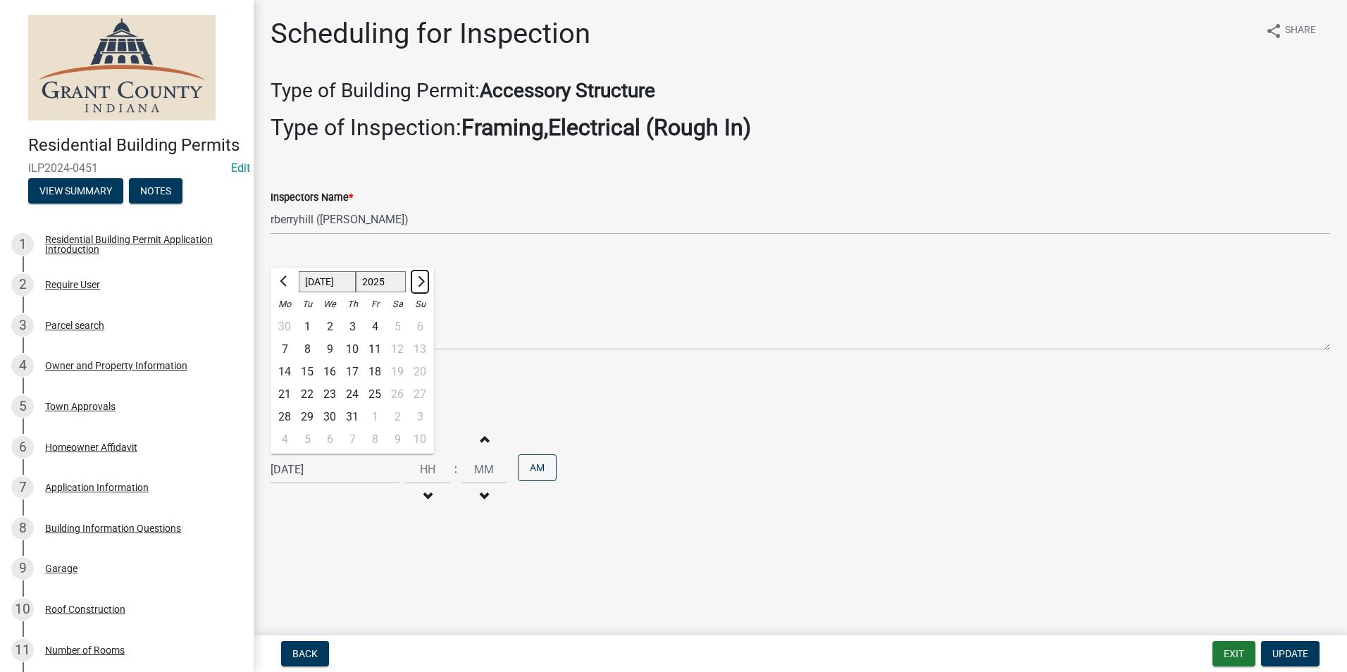
click at [421, 282] on span "Next month" at bounding box center [419, 281] width 11 height 11
select select "9"
click at [375, 324] on div "5" at bounding box center [374, 327] width 23 height 23
type input "09/05/2025"
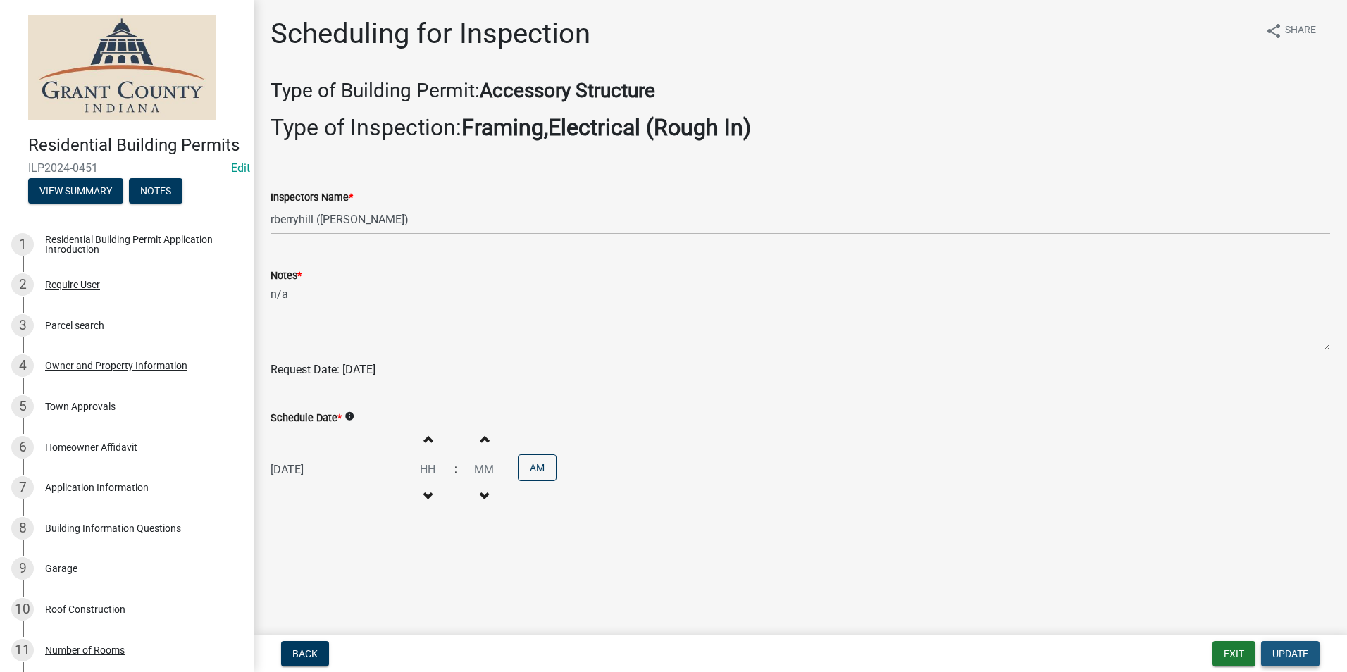
click at [1288, 655] on span "Update" at bounding box center [1290, 653] width 36 height 11
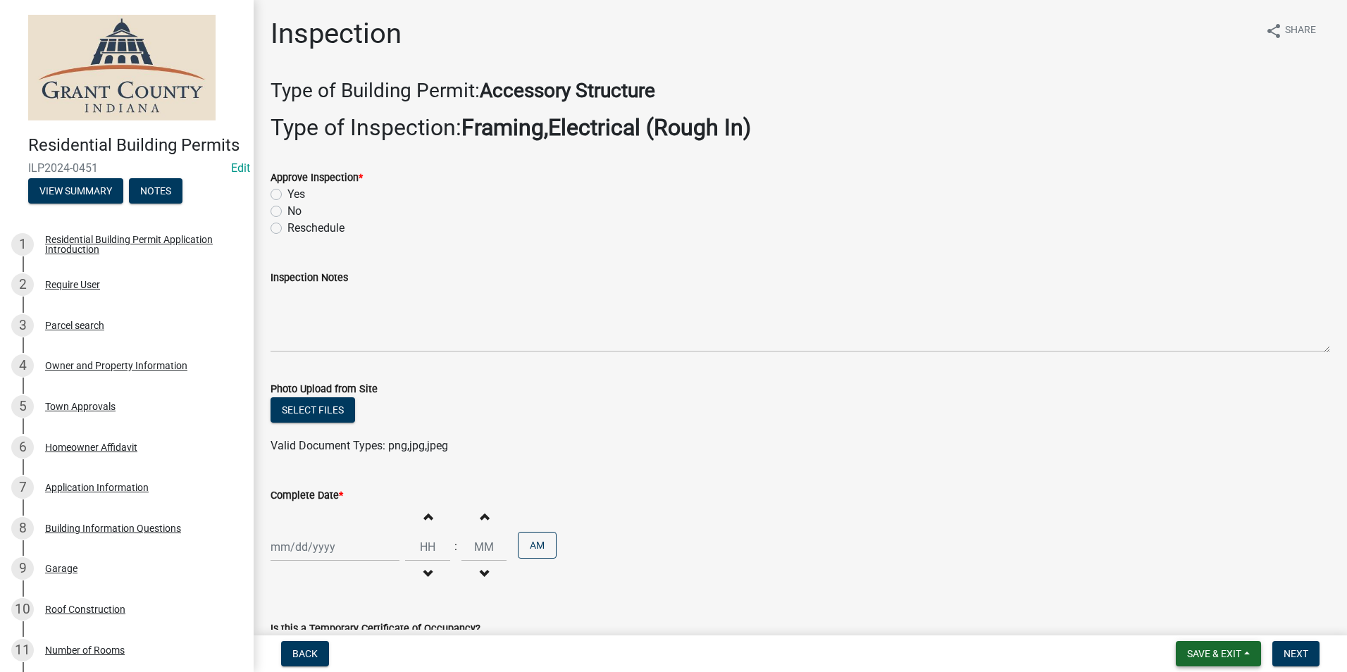
click at [1224, 651] on span "Save & Exit" at bounding box center [1214, 653] width 54 height 11
click at [1216, 619] on button "Save & Exit" at bounding box center [1204, 617] width 113 height 34
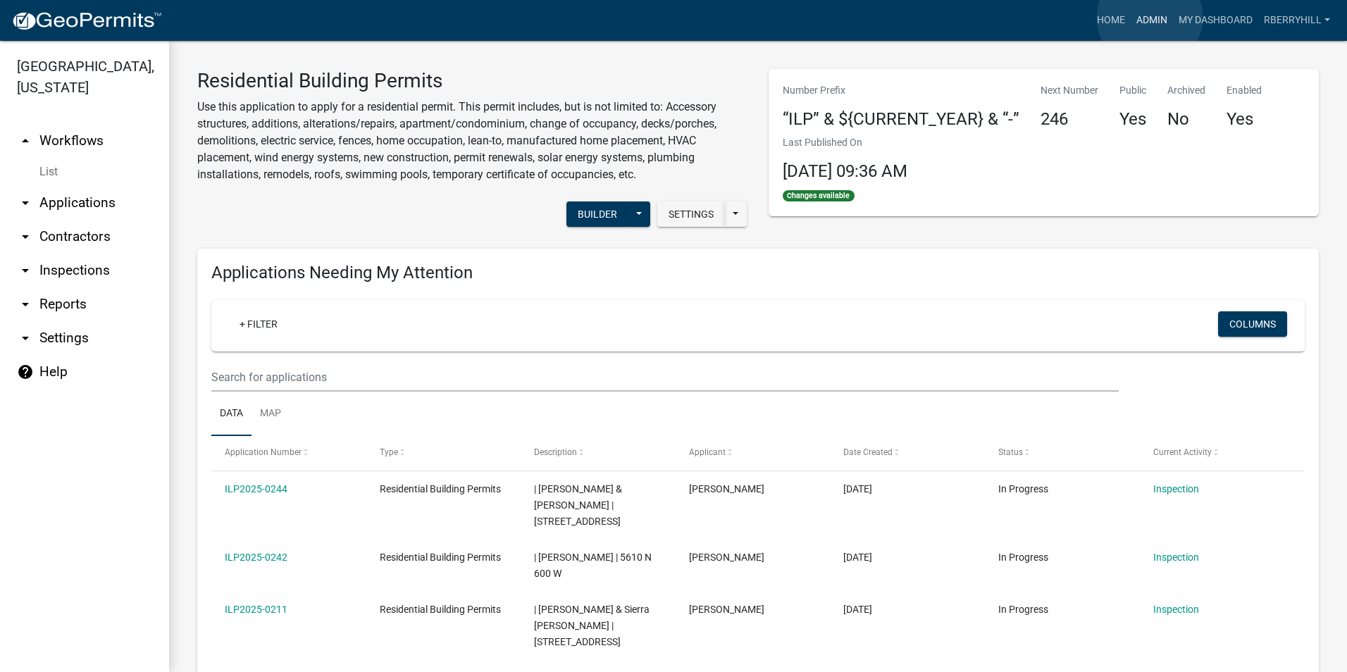
click at [1150, 18] on link "Admin" at bounding box center [1152, 20] width 42 height 27
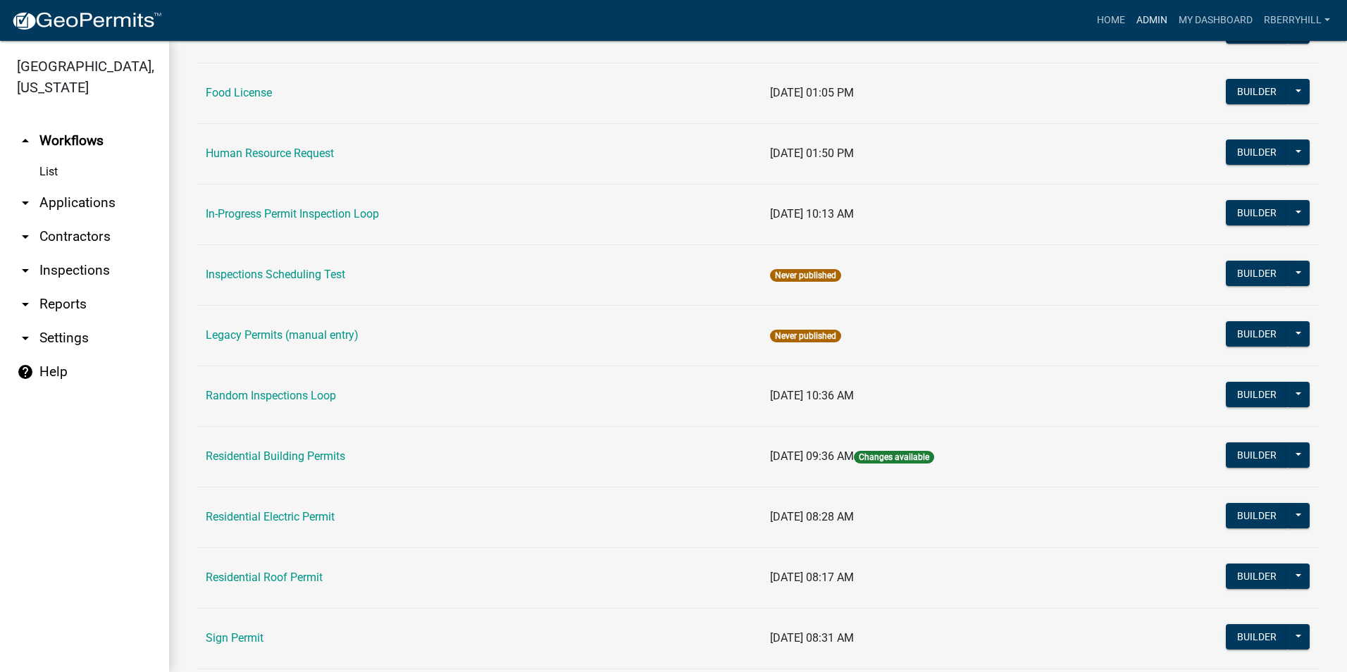
scroll to position [1057, 0]
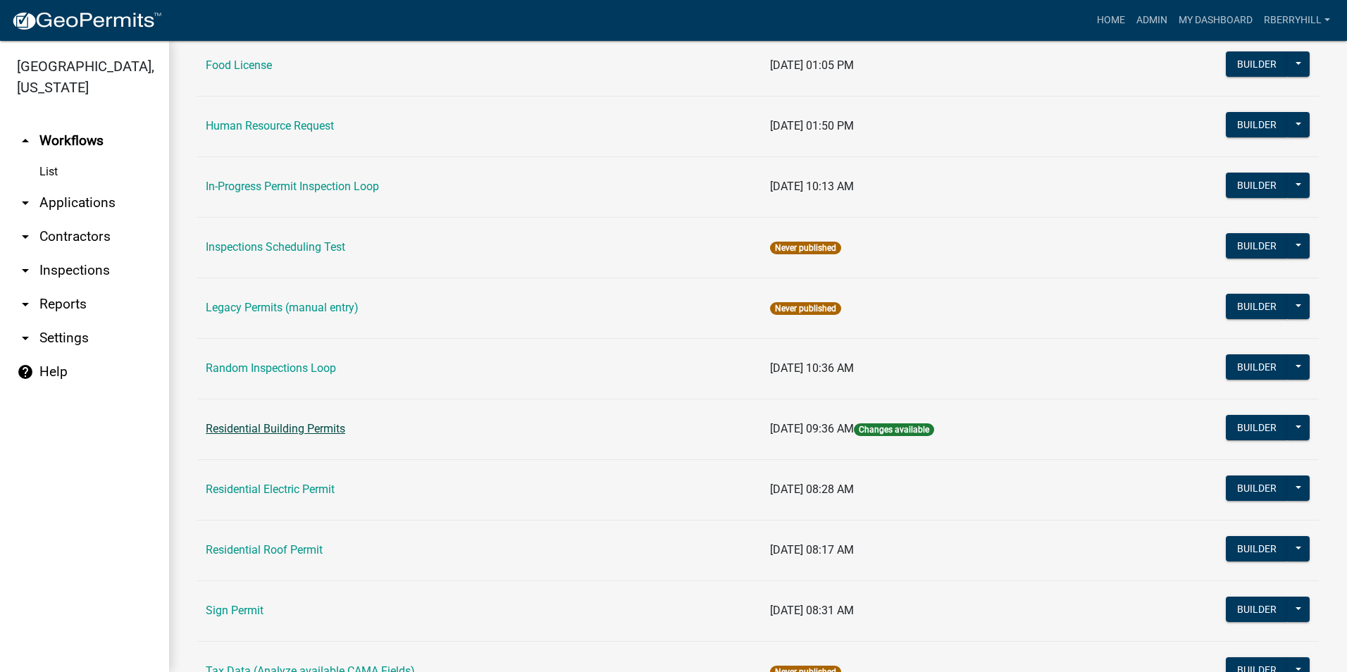
click at [287, 430] on link "Residential Building Permits" at bounding box center [275, 428] width 139 height 13
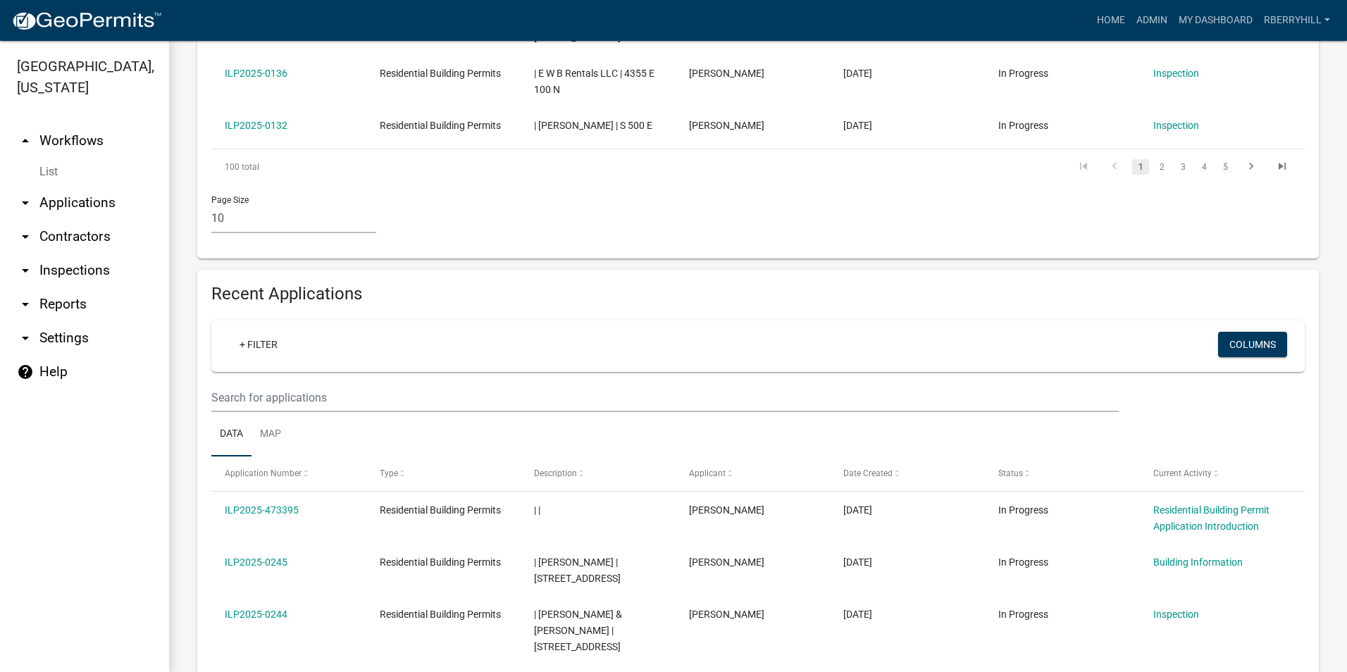
scroll to position [916, 0]
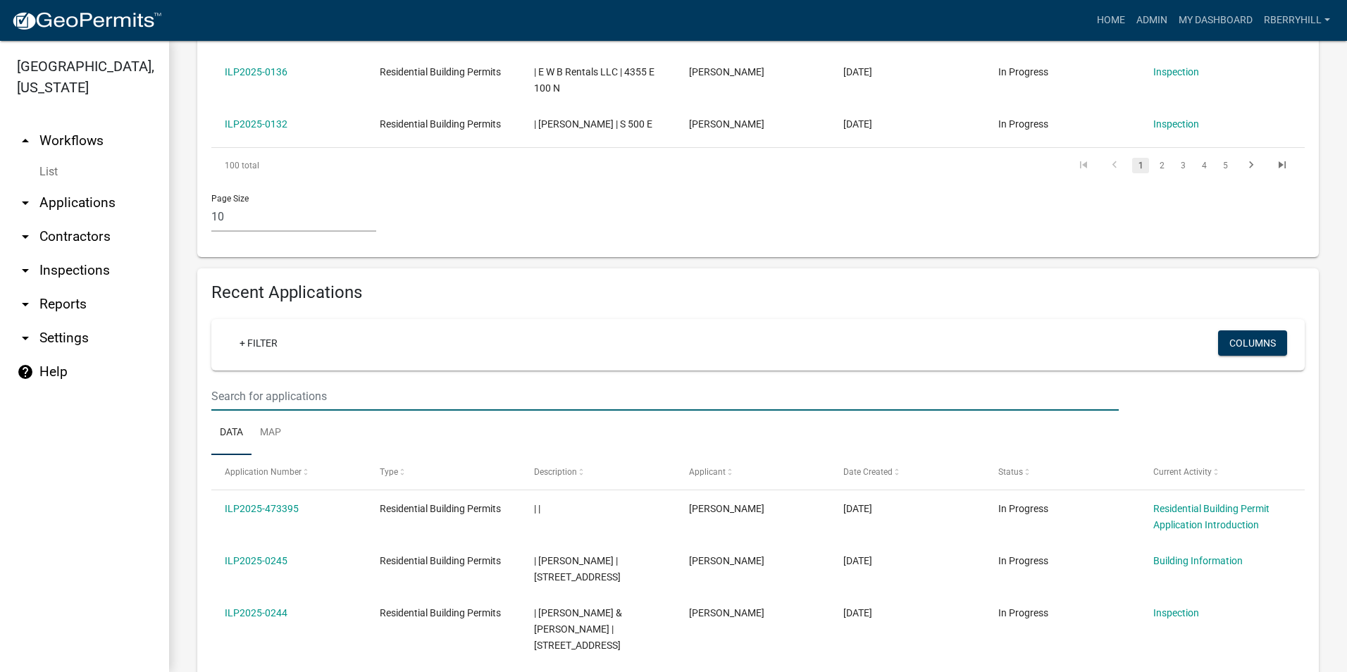
click at [260, 382] on input "text" at bounding box center [664, 396] width 907 height 29
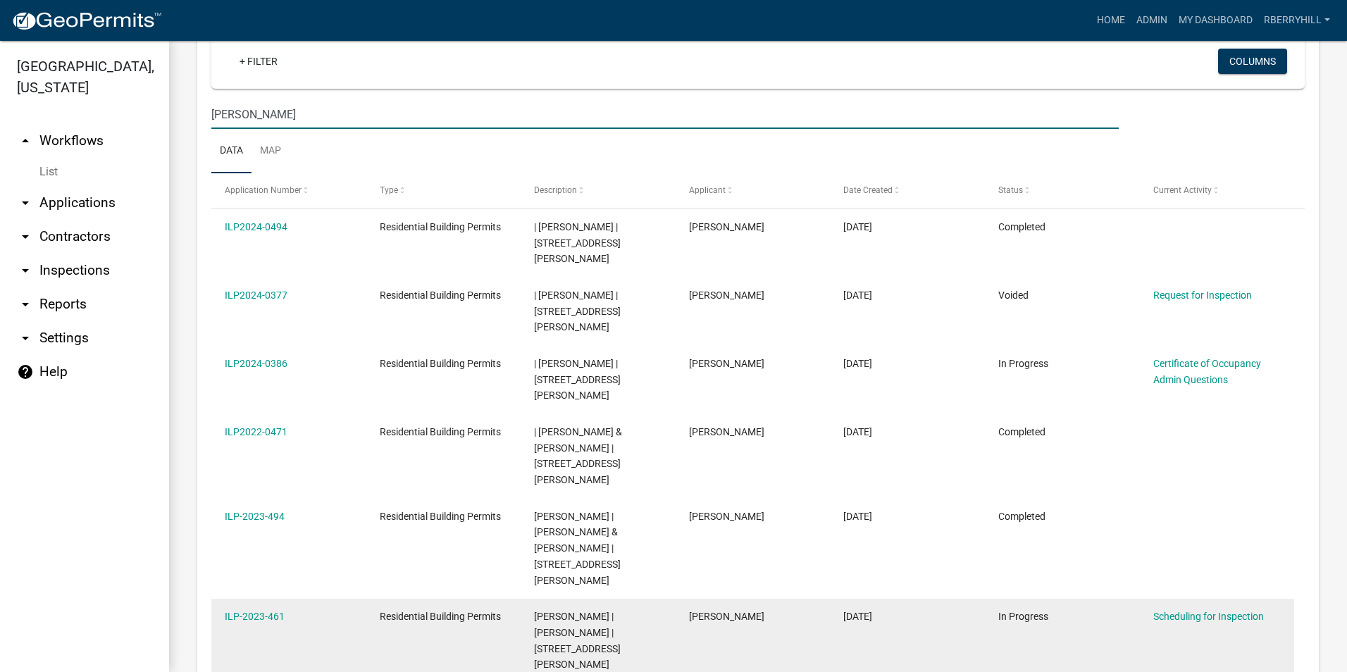
scroll to position [1127, 0]
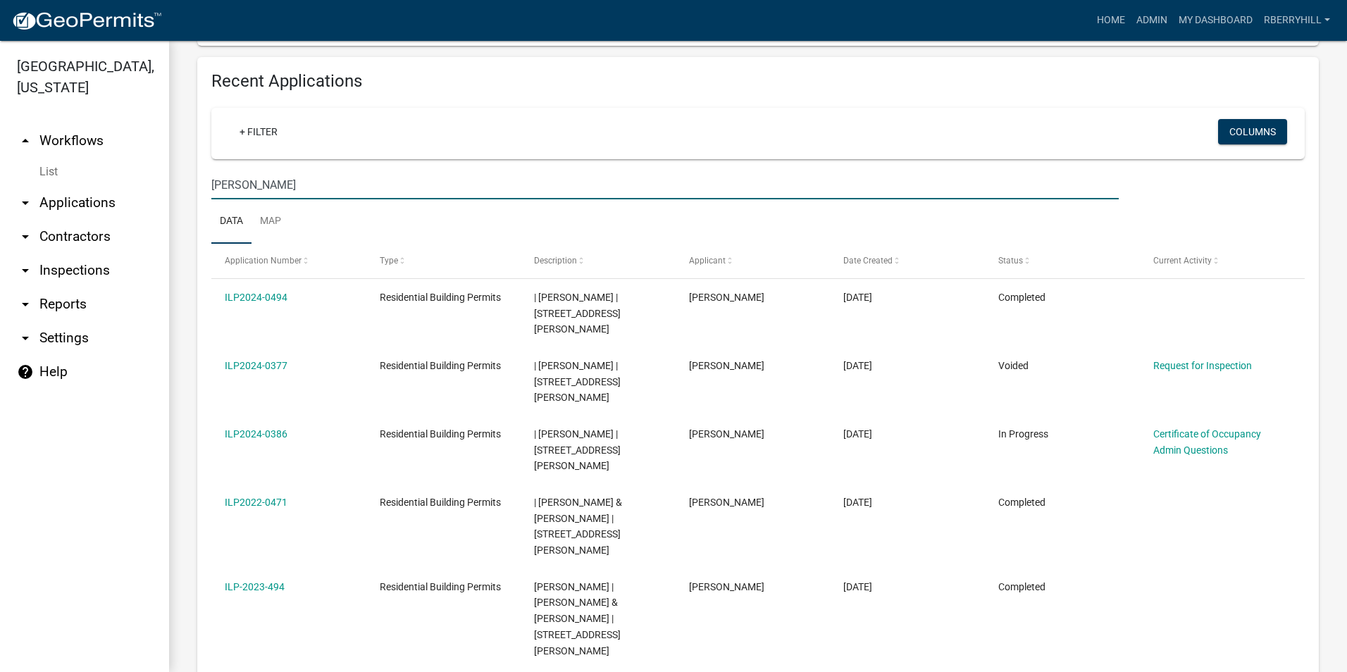
type input "[PERSON_NAME]"
click at [99, 254] on link "arrow_drop_down Inspections" at bounding box center [84, 271] width 169 height 34
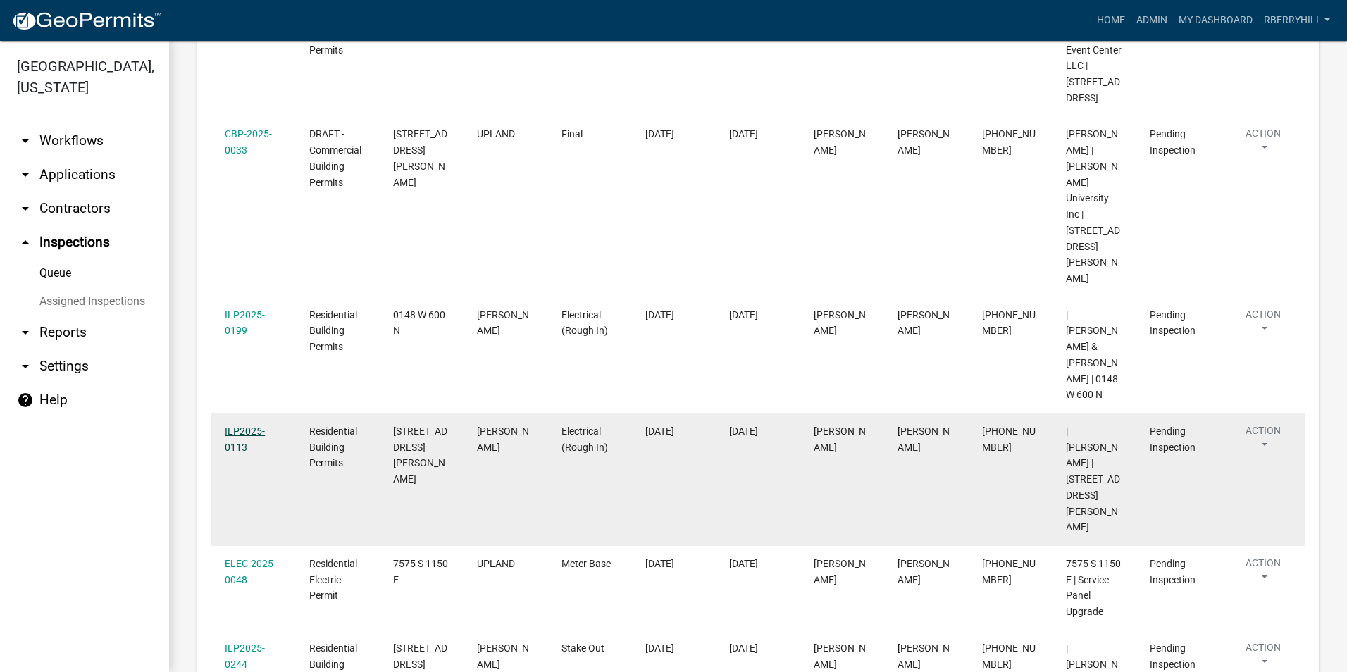
scroll to position [352, 0]
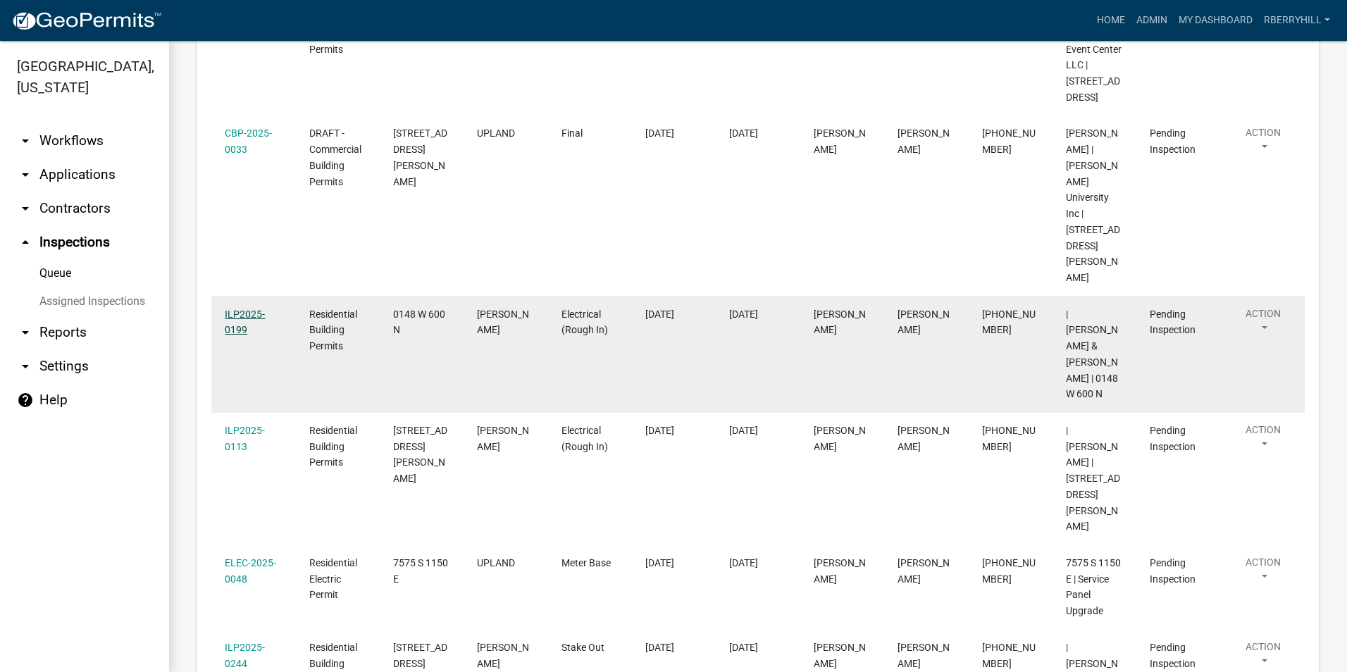
click at [250, 309] on link "ILP2025-0199" at bounding box center [245, 322] width 40 height 27
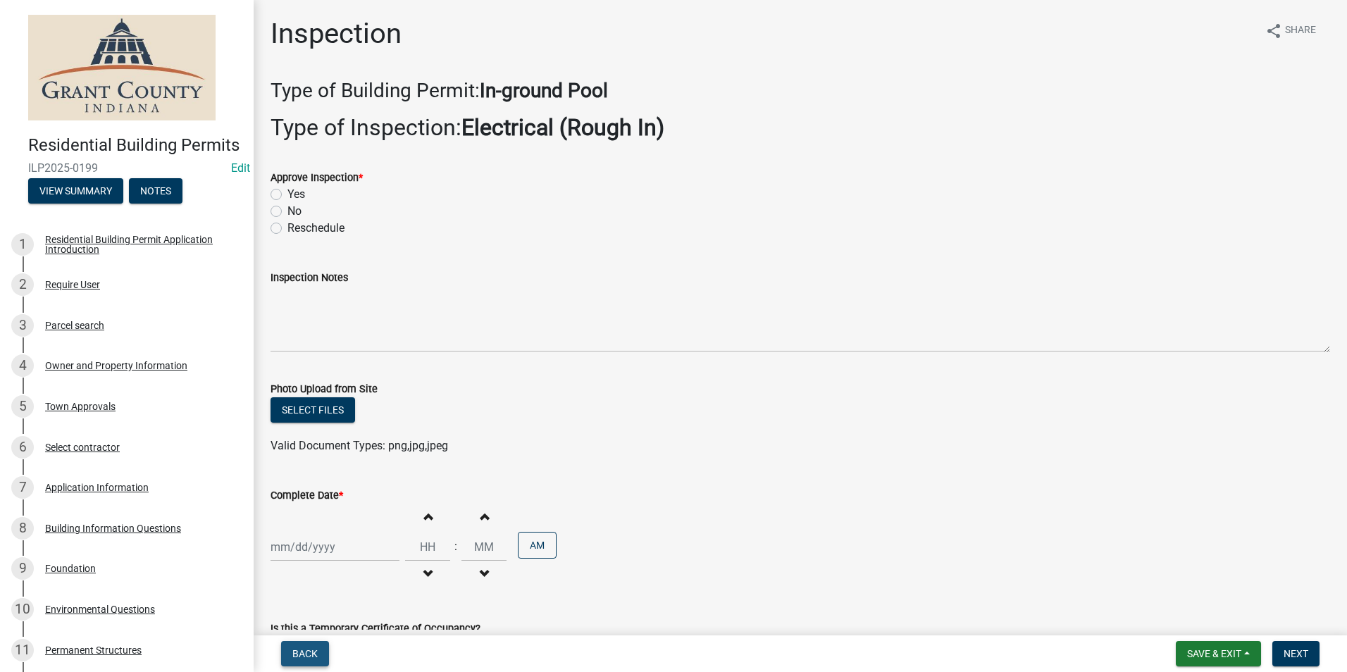
click at [309, 657] on span "Back" at bounding box center [304, 653] width 25 height 11
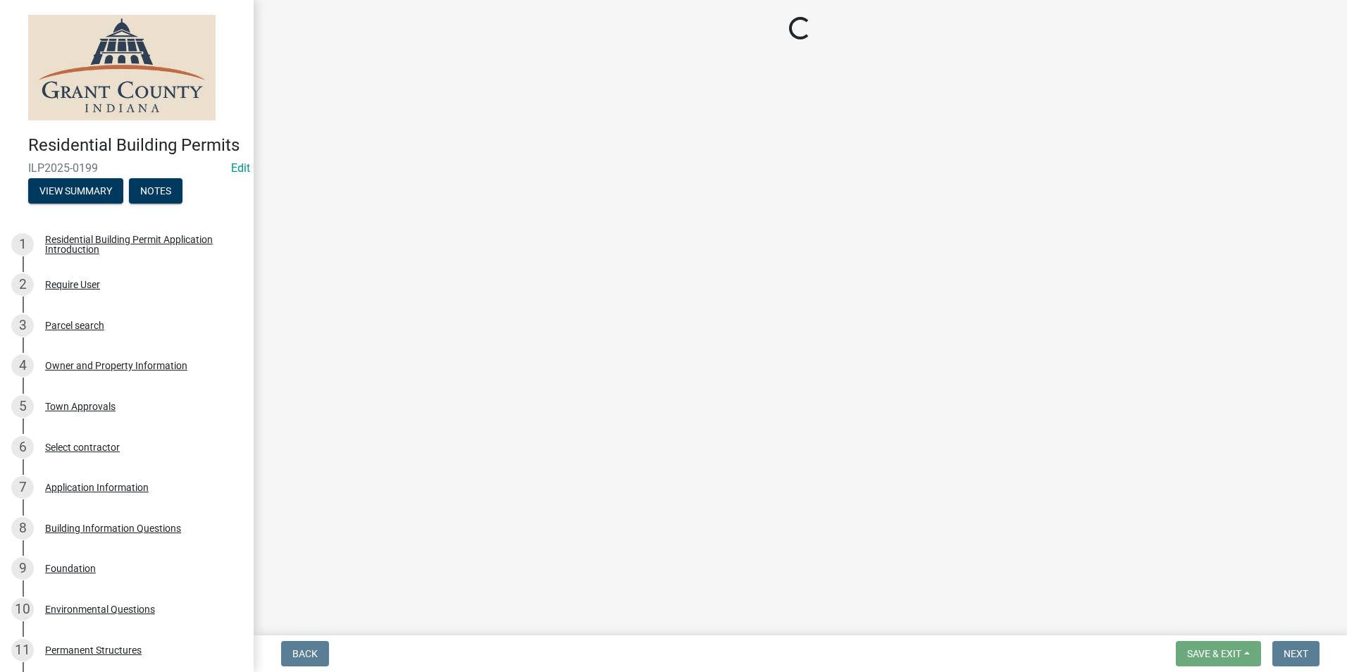
select select "d7f9a44a-d2ea-4d3c-83b3-1aa71c950bd5"
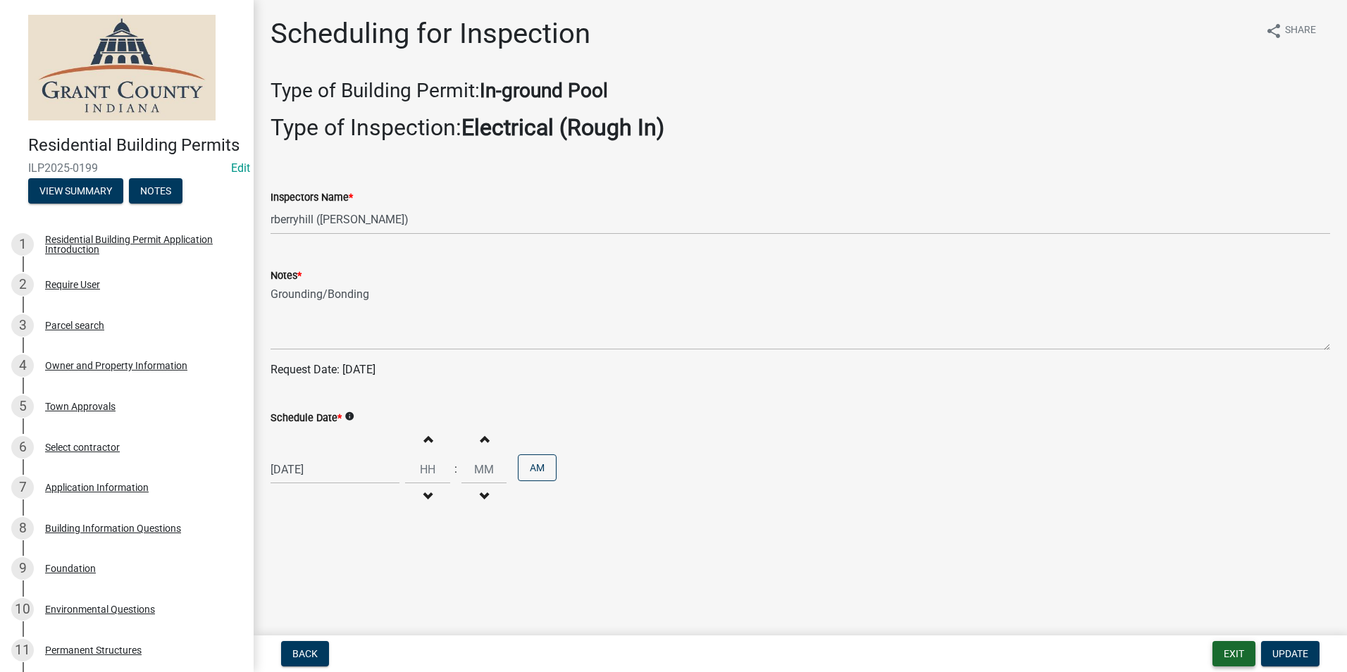
click at [1243, 651] on button "Exit" at bounding box center [1233, 653] width 43 height 25
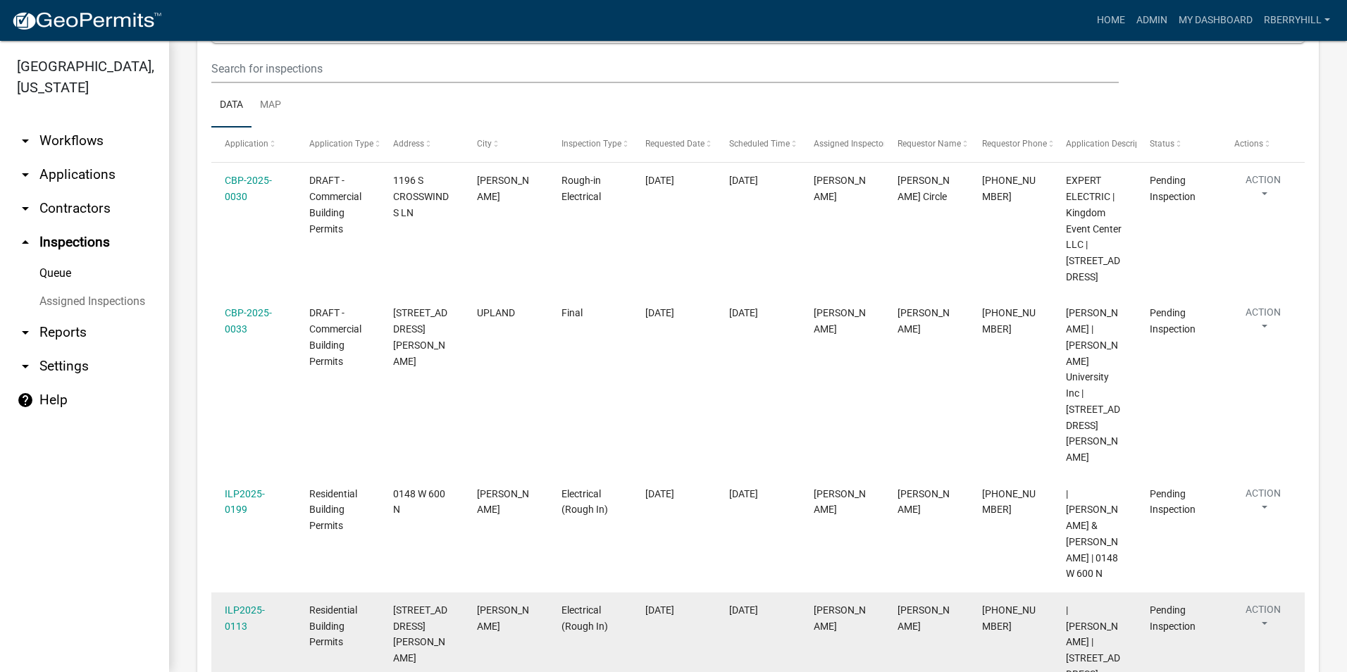
scroll to position [211, 0]
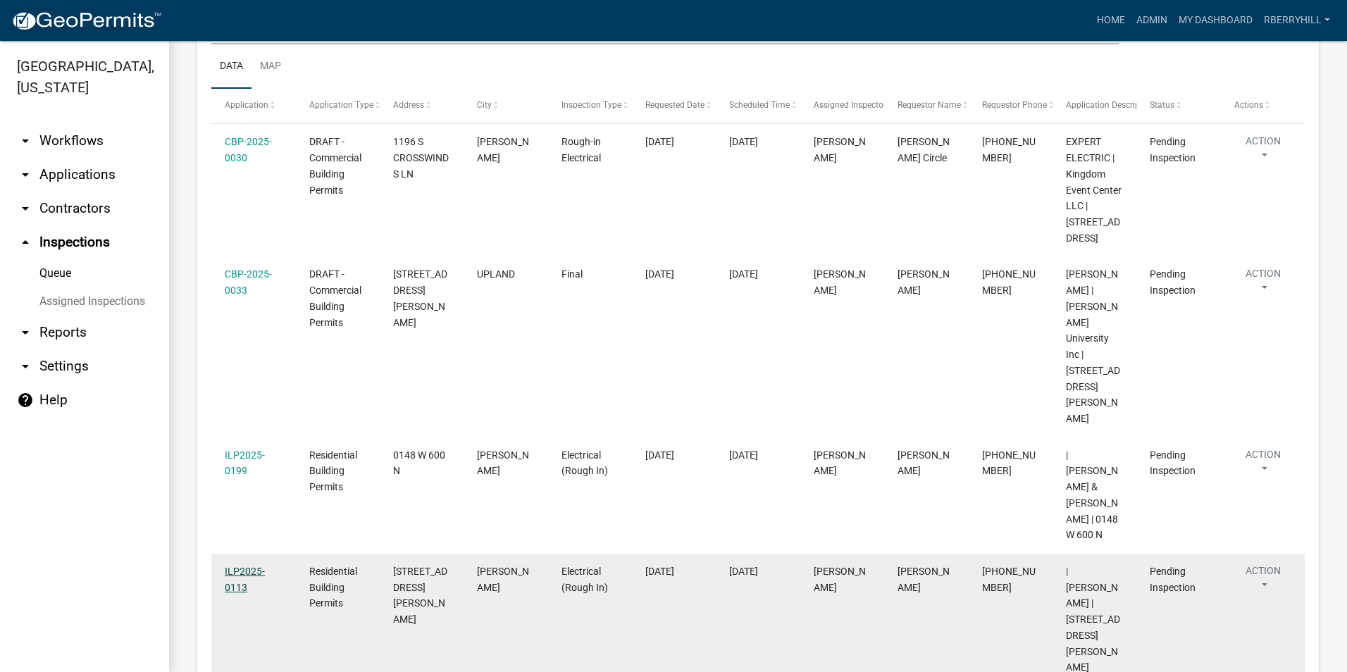
click at [246, 566] on link "ILP2025-0113" at bounding box center [245, 579] width 40 height 27
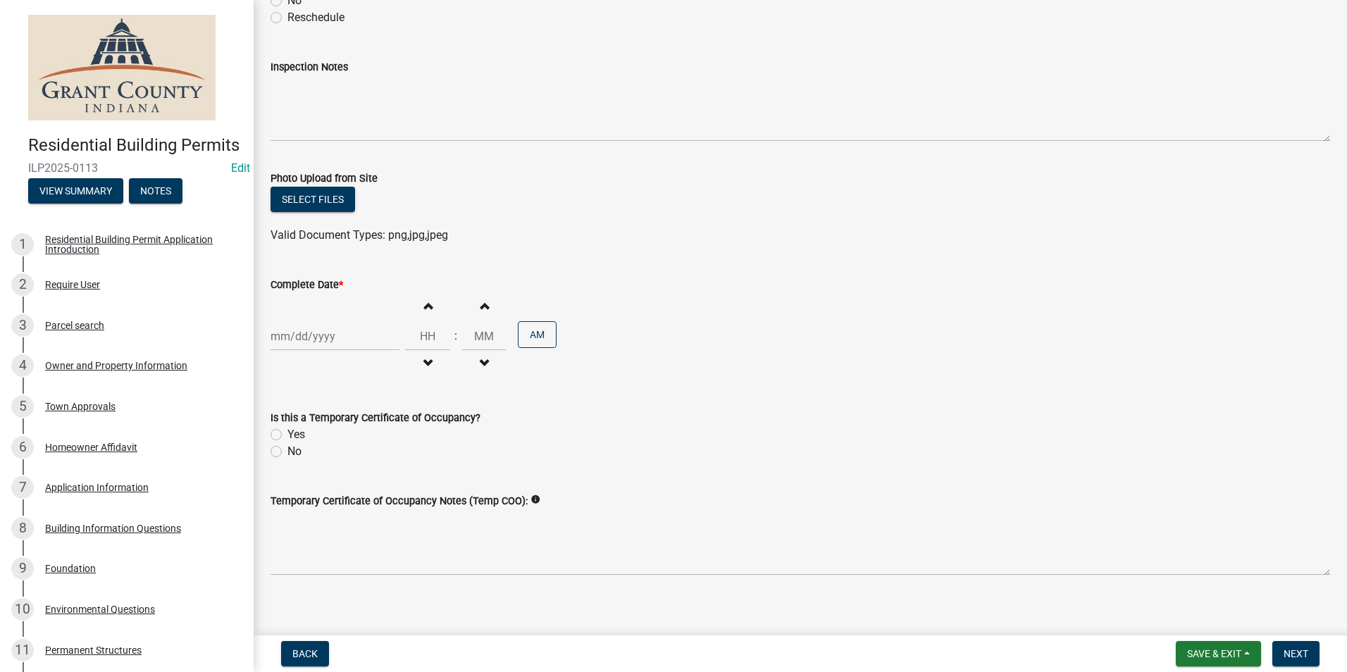
scroll to position [211, 0]
click at [301, 653] on span "Back" at bounding box center [304, 653] width 25 height 11
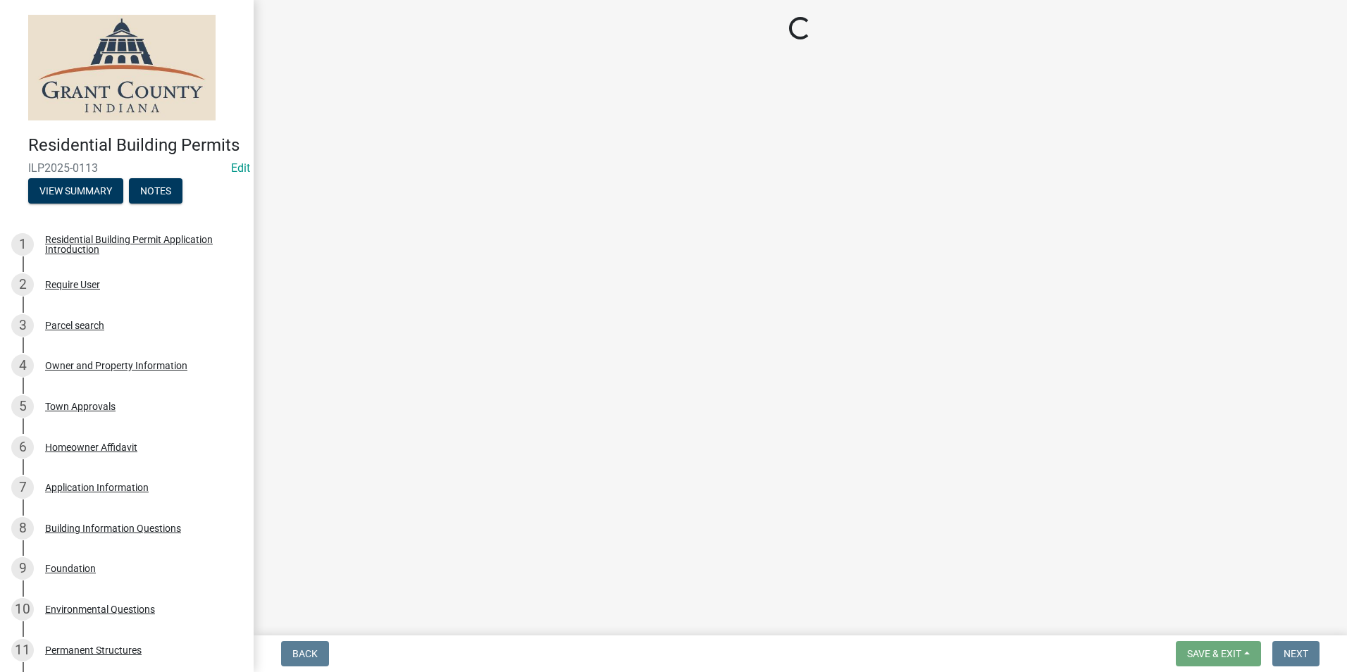
select select "d7f9a44a-d2ea-4d3c-83b3-1aa71c950bd5"
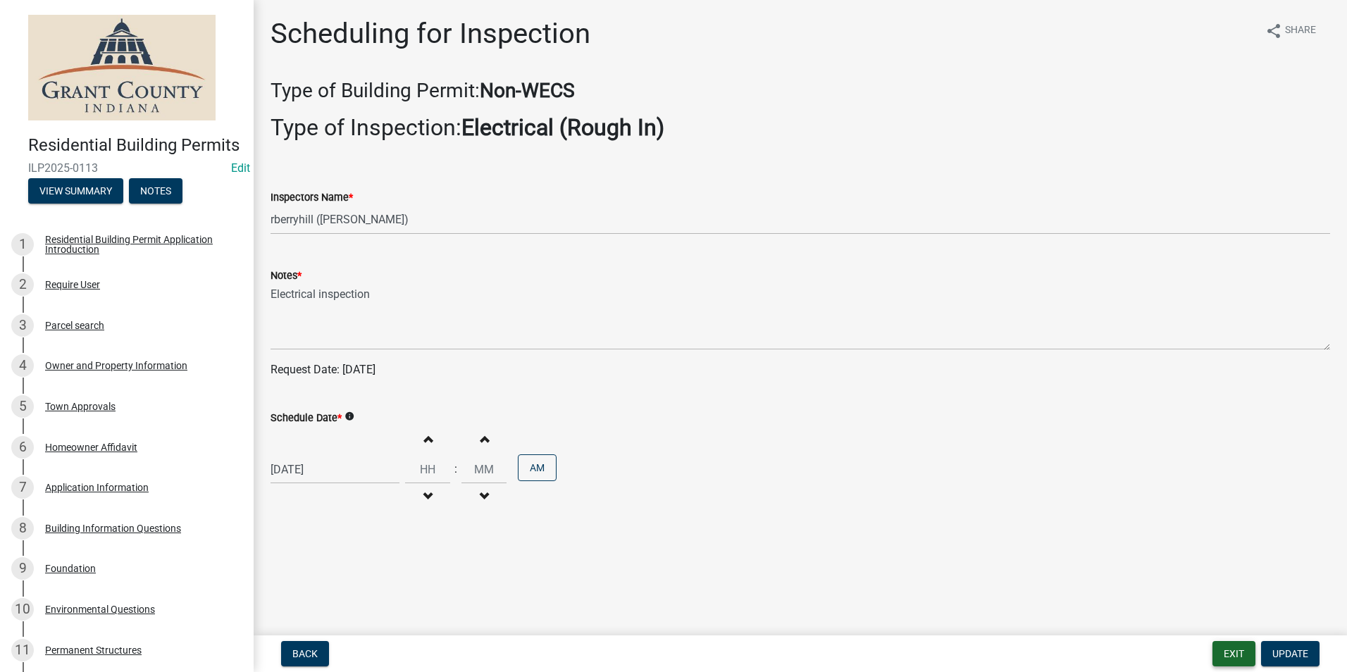
click at [1231, 654] on button "Exit" at bounding box center [1233, 653] width 43 height 25
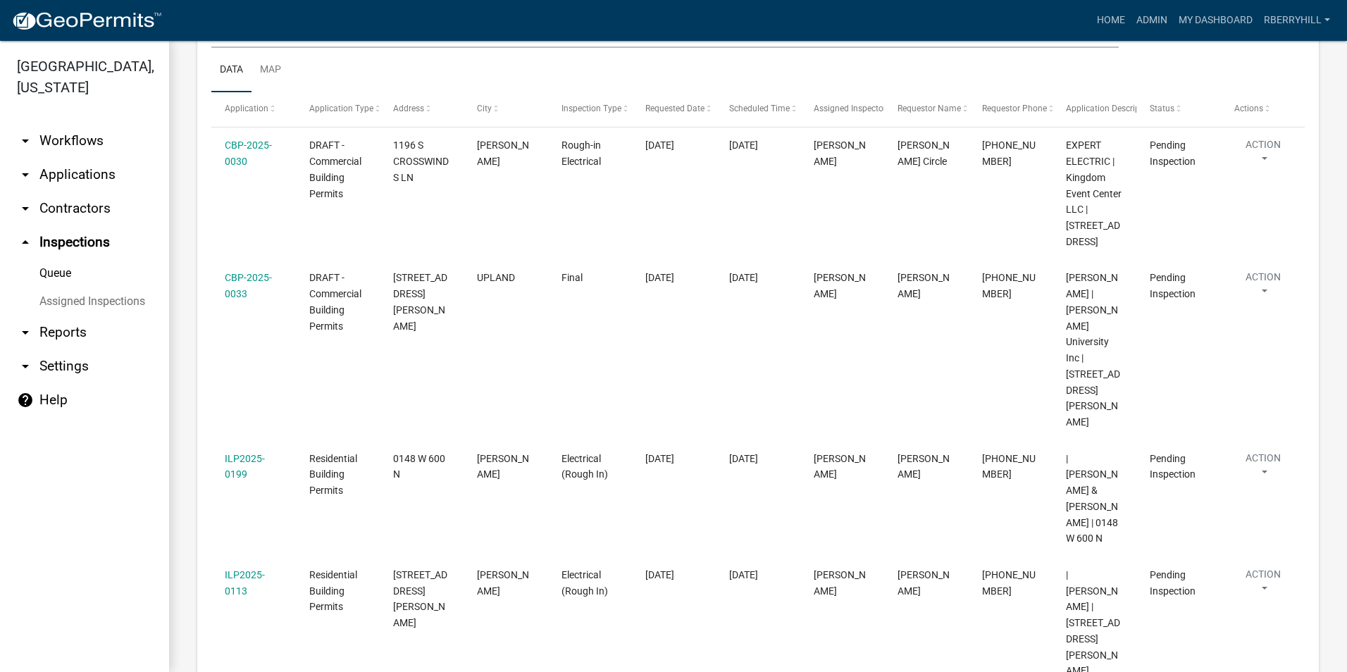
scroll to position [211, 0]
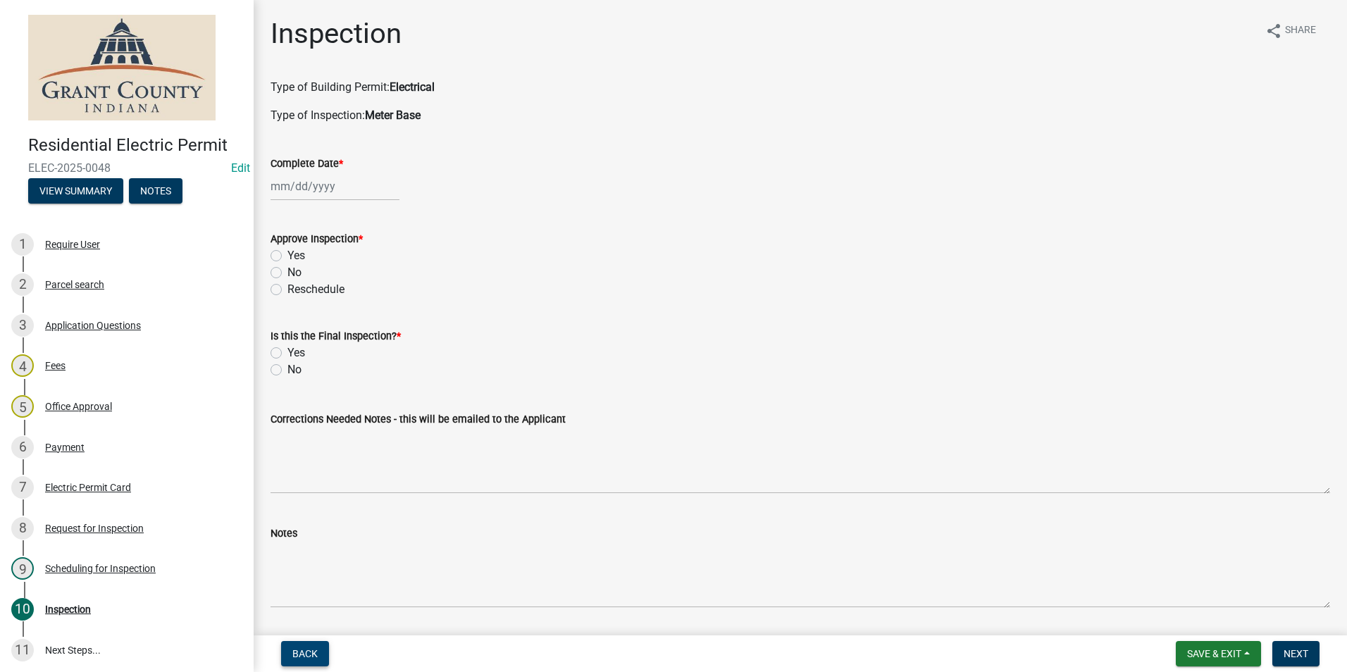
click at [298, 656] on span "Back" at bounding box center [304, 653] width 25 height 11
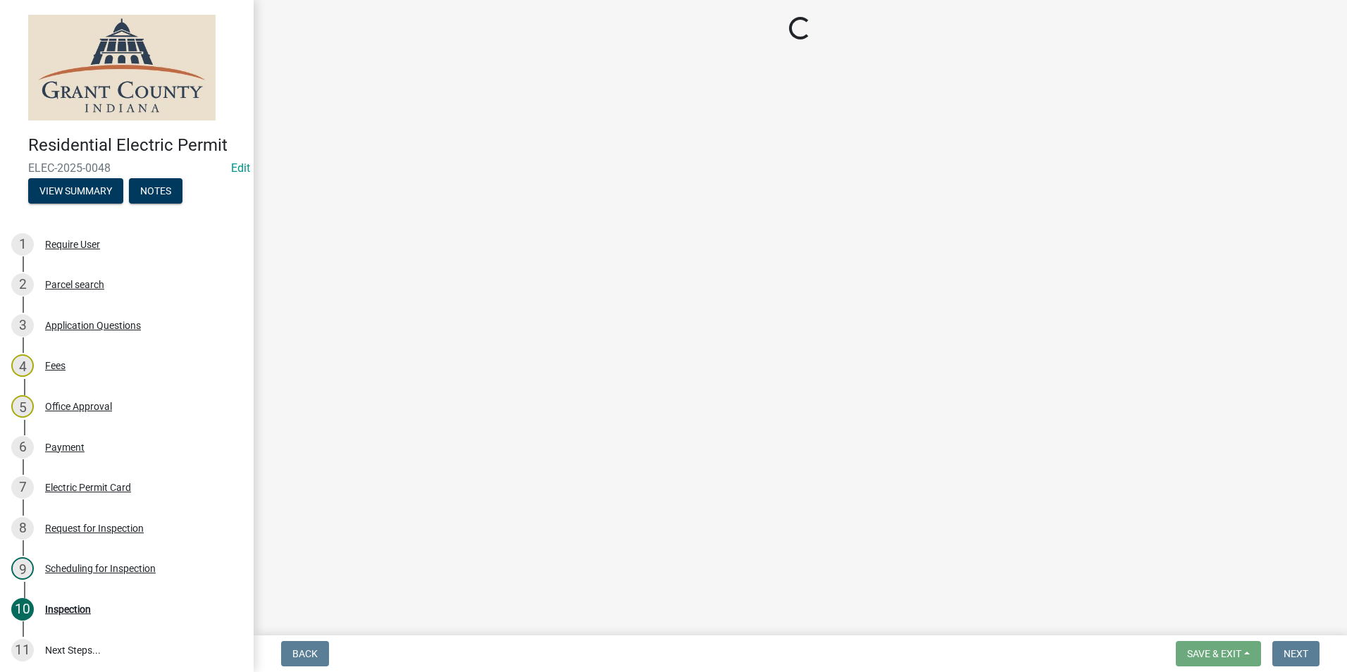
select select "d7f9a44a-d2ea-4d3c-83b3-1aa71c950bd5"
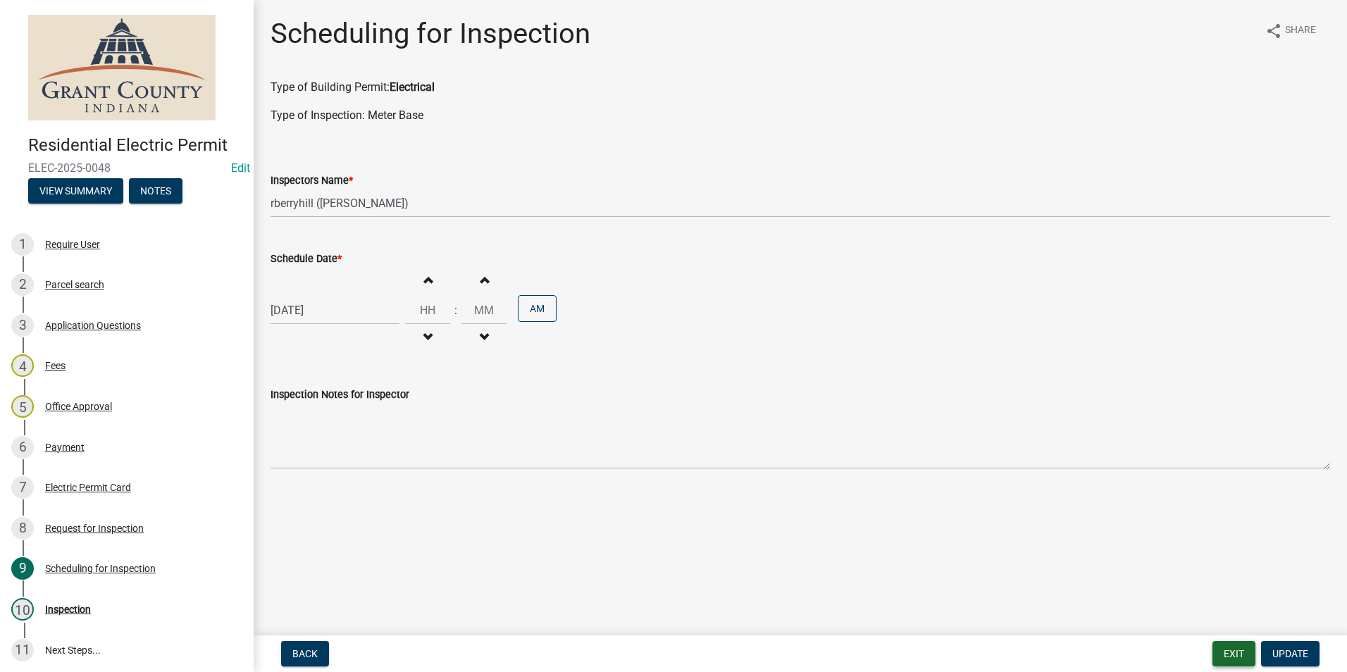
click at [1231, 657] on button "Exit" at bounding box center [1233, 653] width 43 height 25
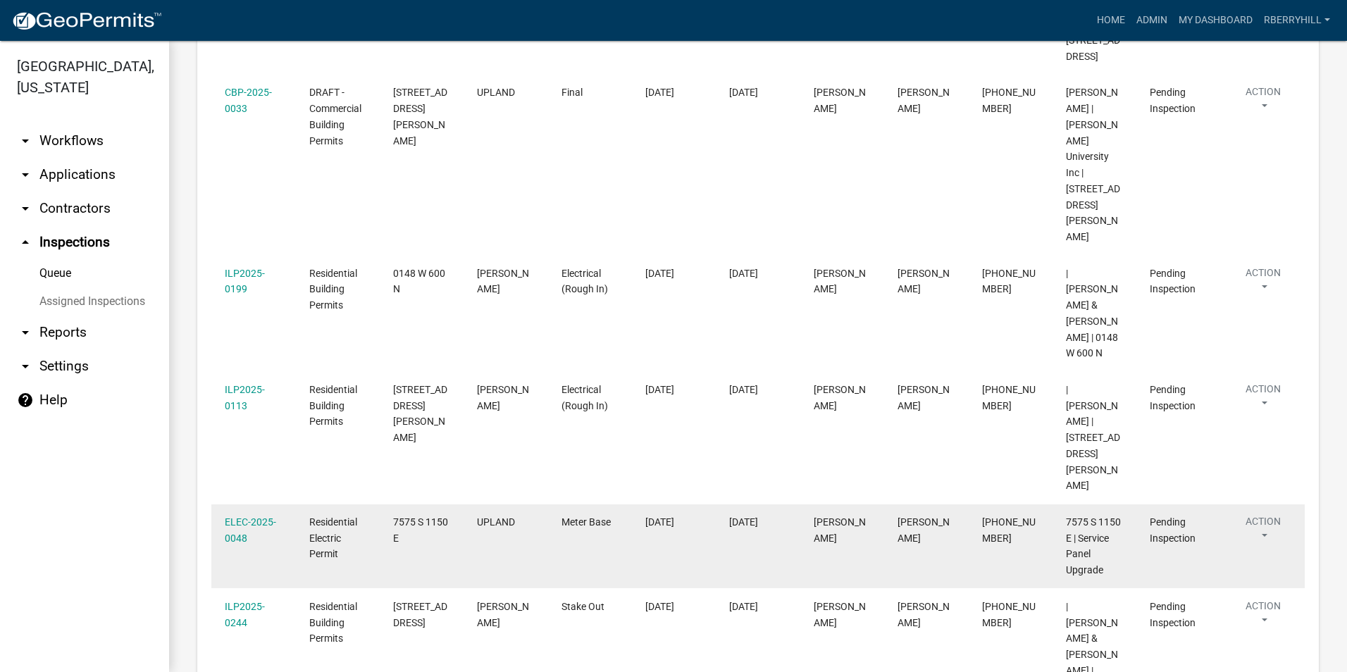
scroll to position [423, 0]
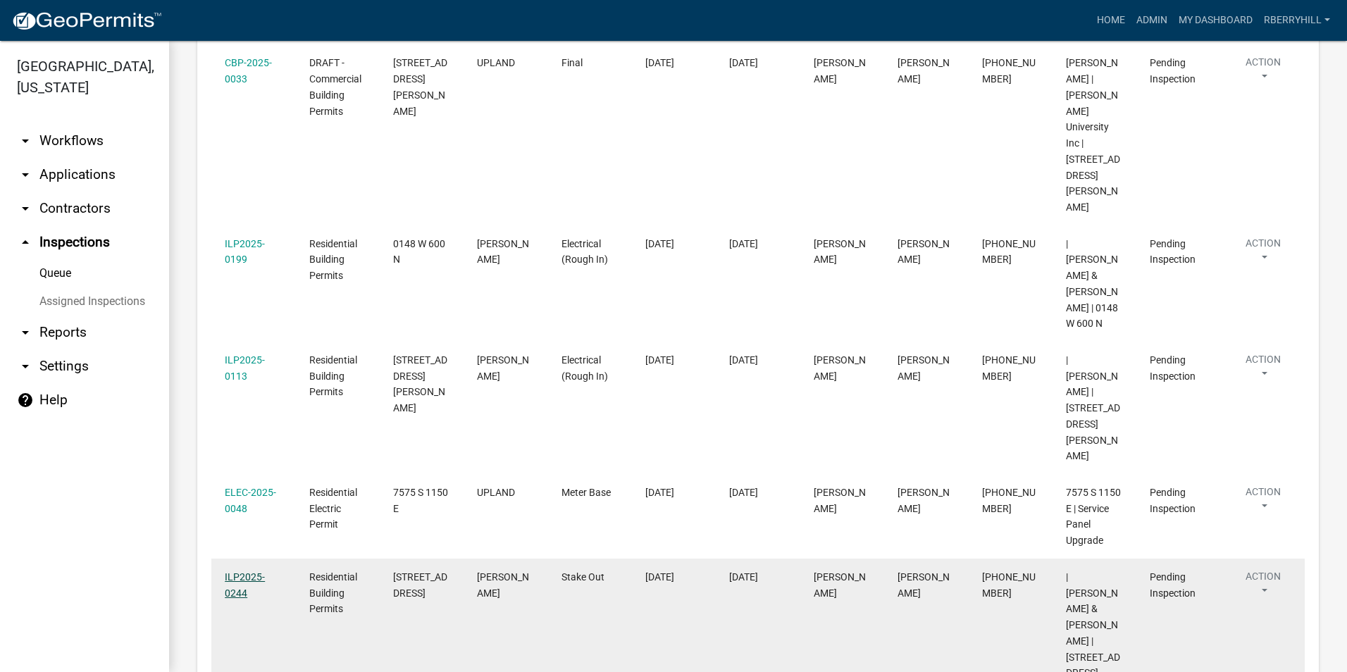
click at [239, 571] on link "ILP2025-0244" at bounding box center [245, 584] width 40 height 27
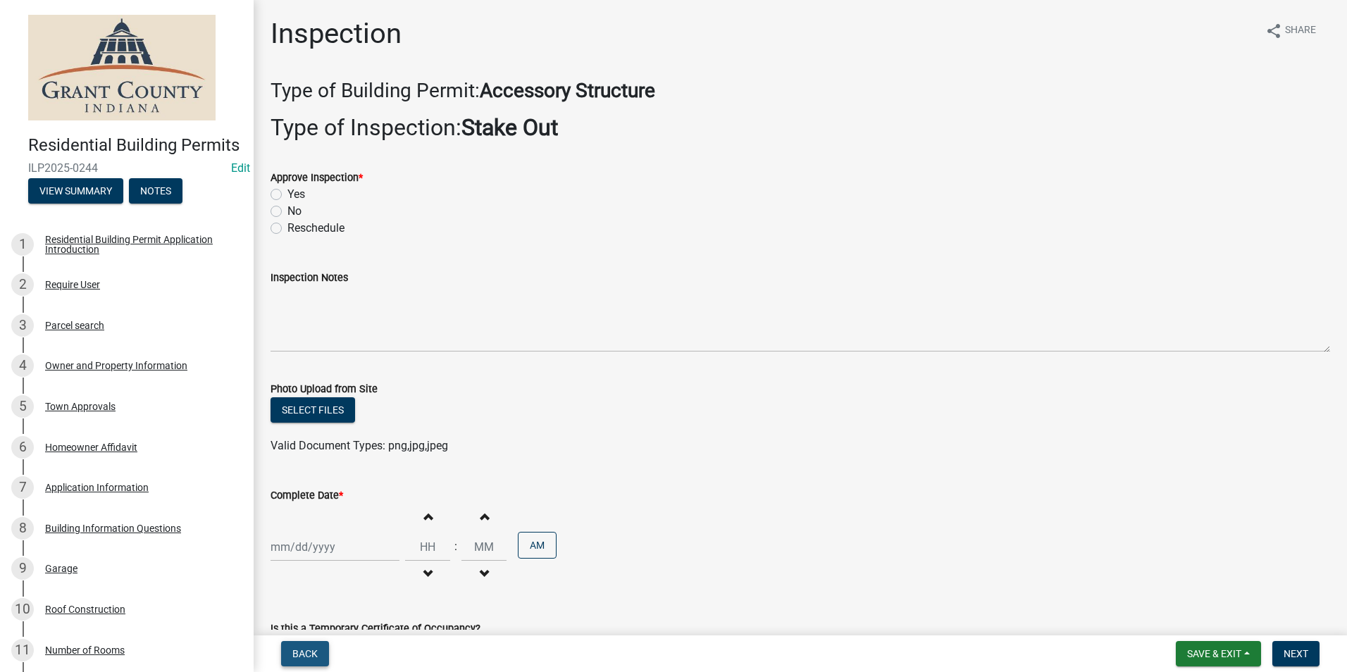
click at [312, 655] on span "Back" at bounding box center [304, 653] width 25 height 11
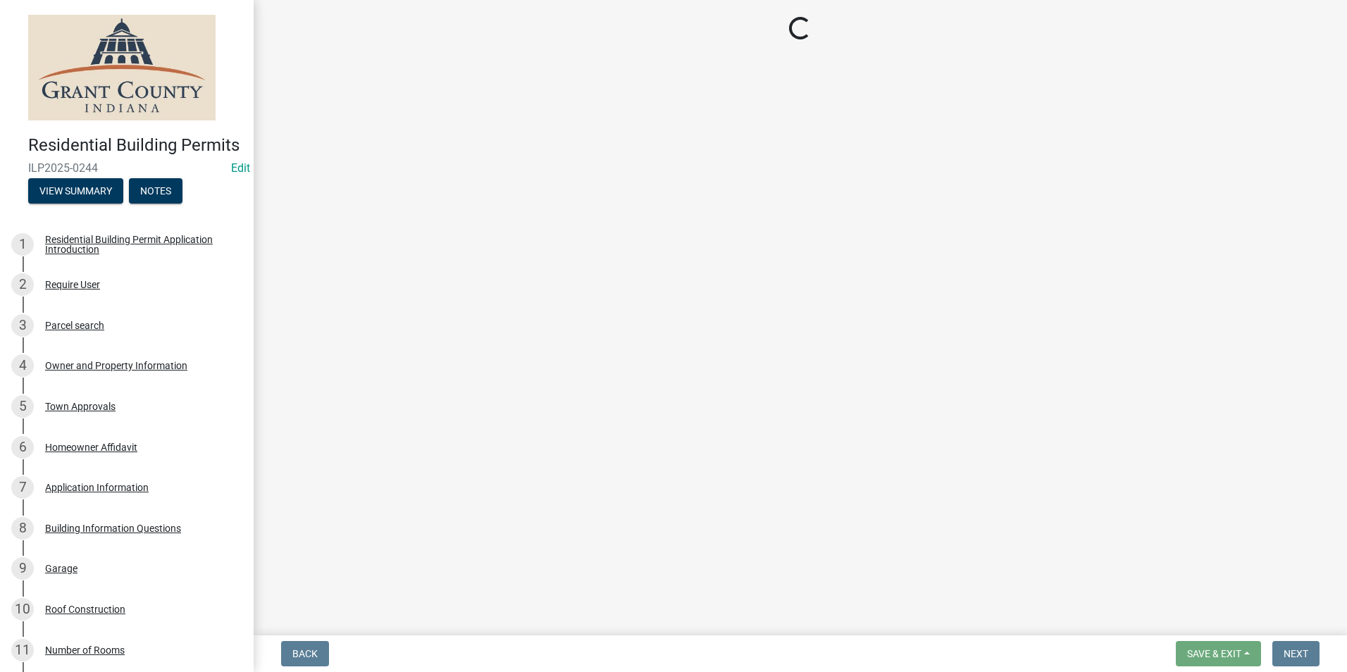
select select "d7f9a44a-d2ea-4d3c-83b3-1aa71c950bd5"
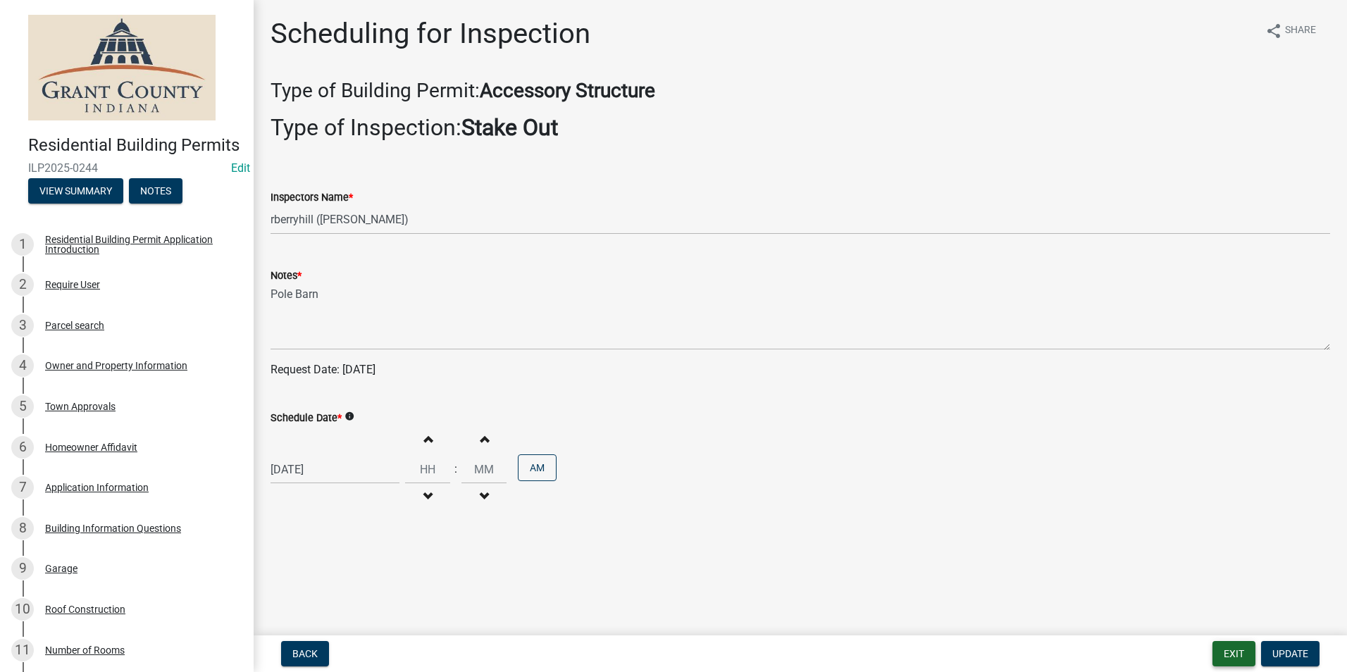
click at [1226, 661] on button "Exit" at bounding box center [1233, 653] width 43 height 25
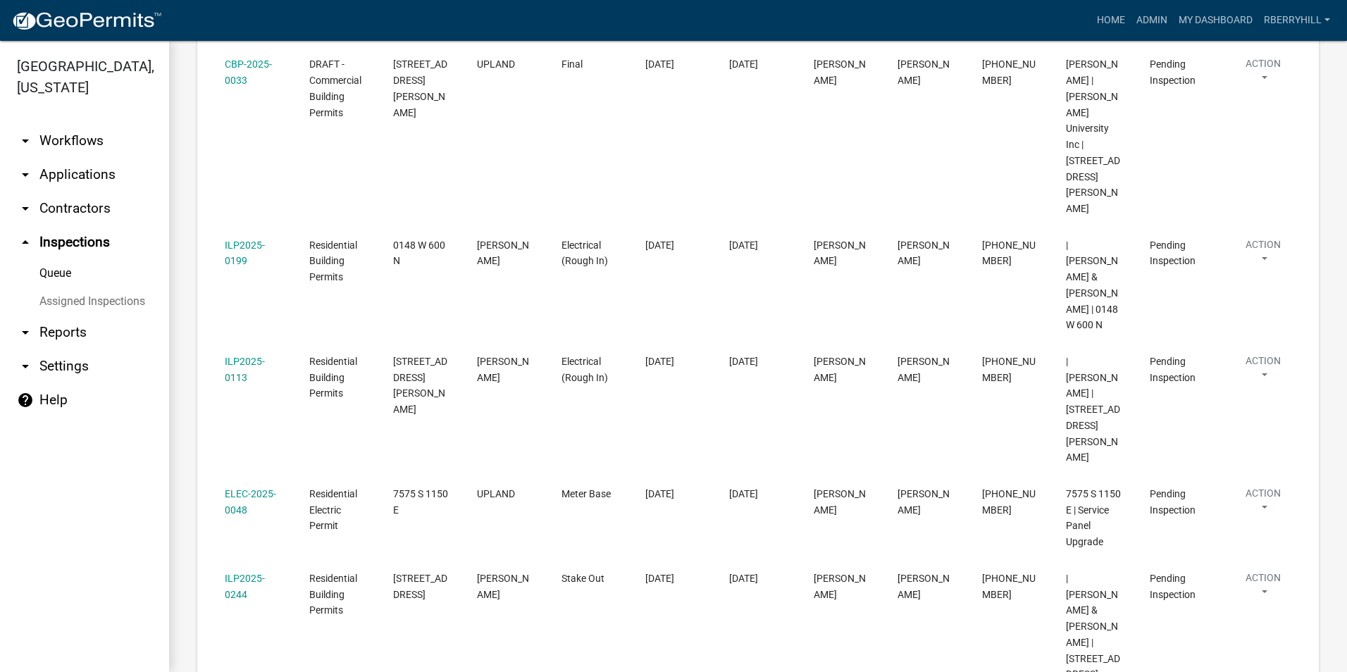
scroll to position [423, 0]
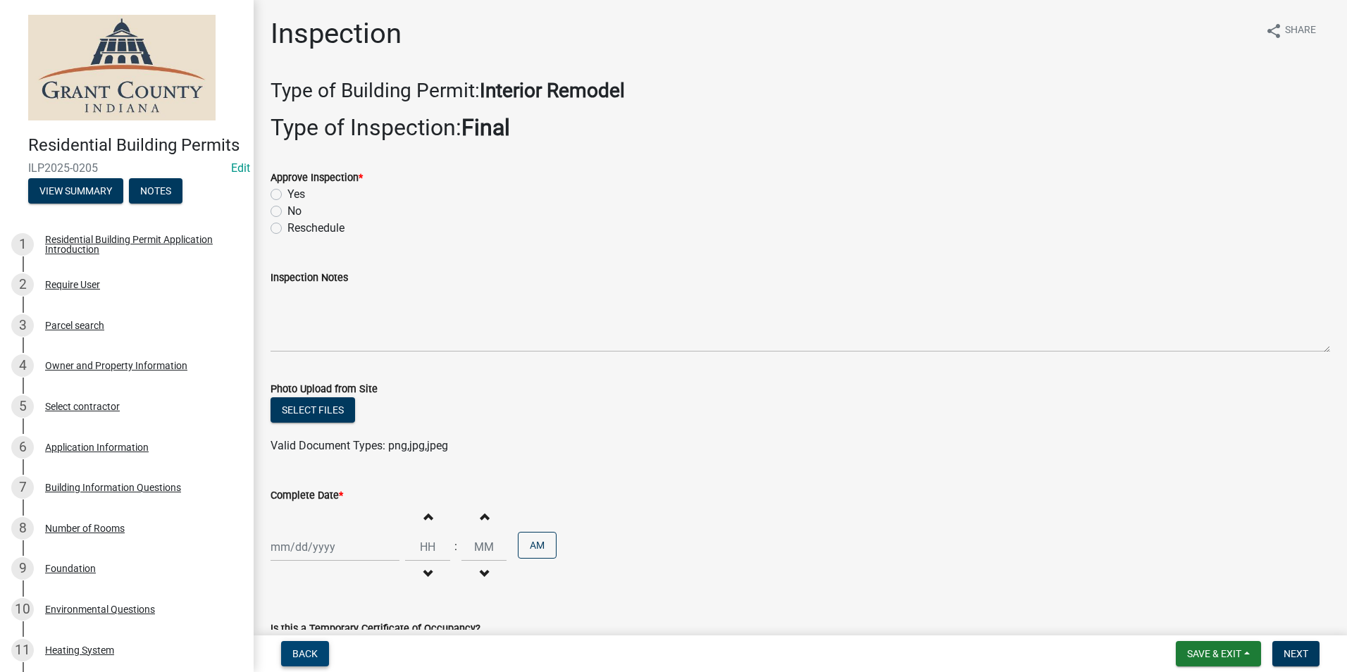
click at [318, 654] on button "Back" at bounding box center [305, 653] width 48 height 25
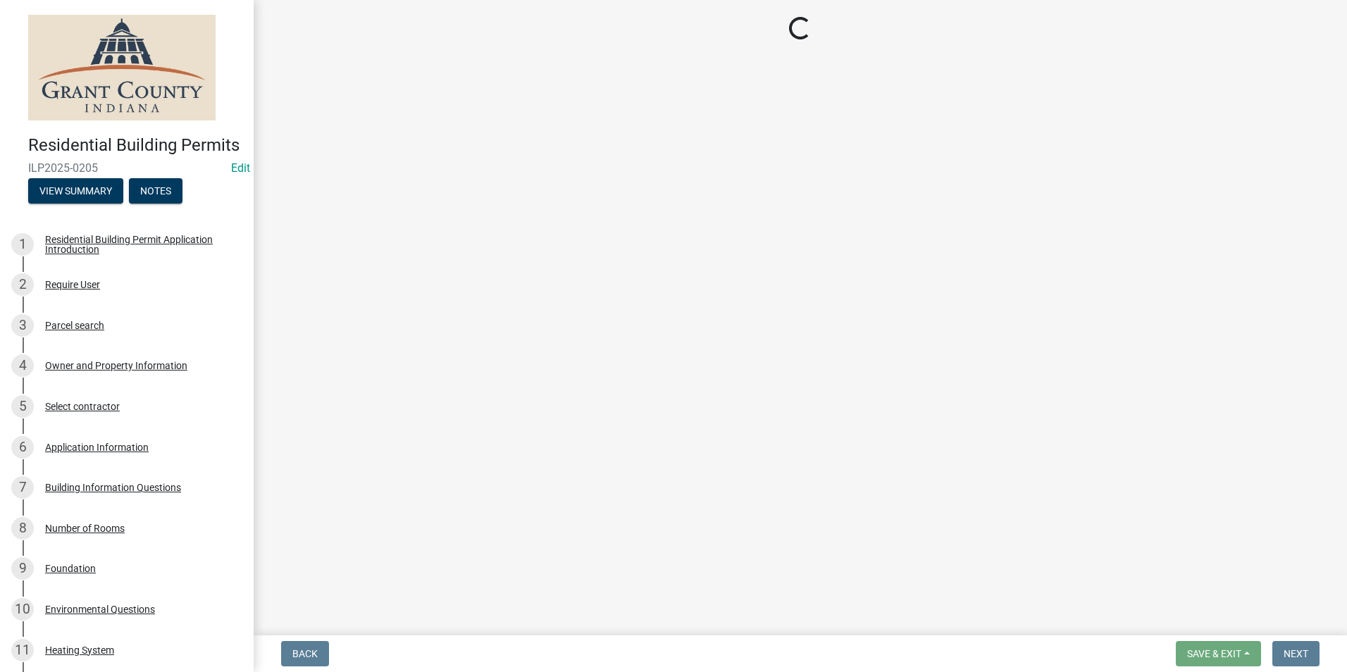
select select "d7f9a44a-d2ea-4d3c-83b3-1aa71c950bd5"
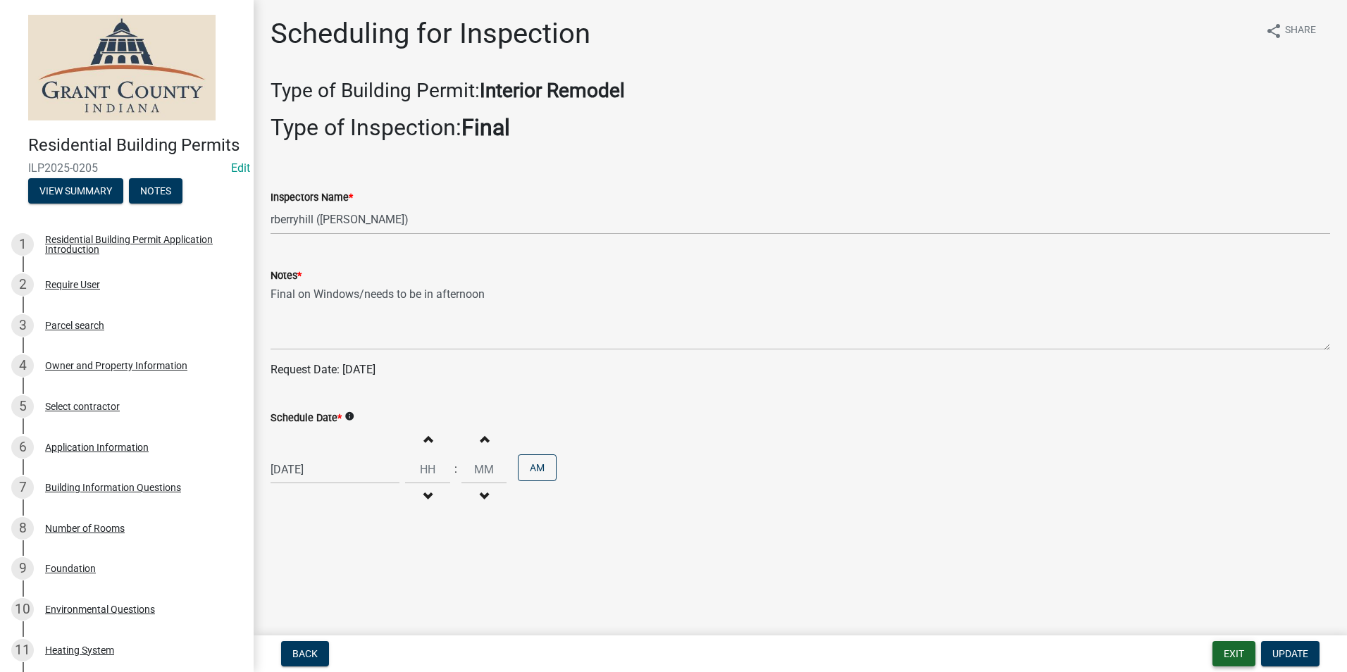
click at [1224, 652] on button "Exit" at bounding box center [1233, 653] width 43 height 25
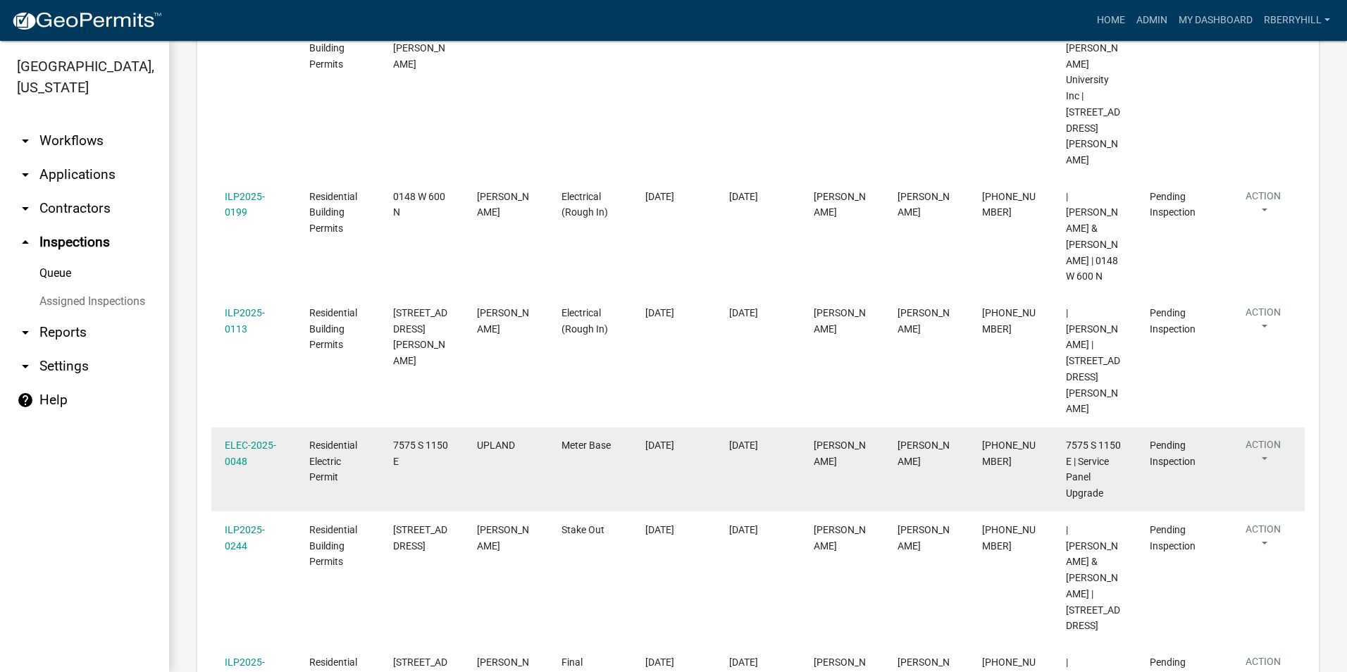
scroll to position [493, 0]
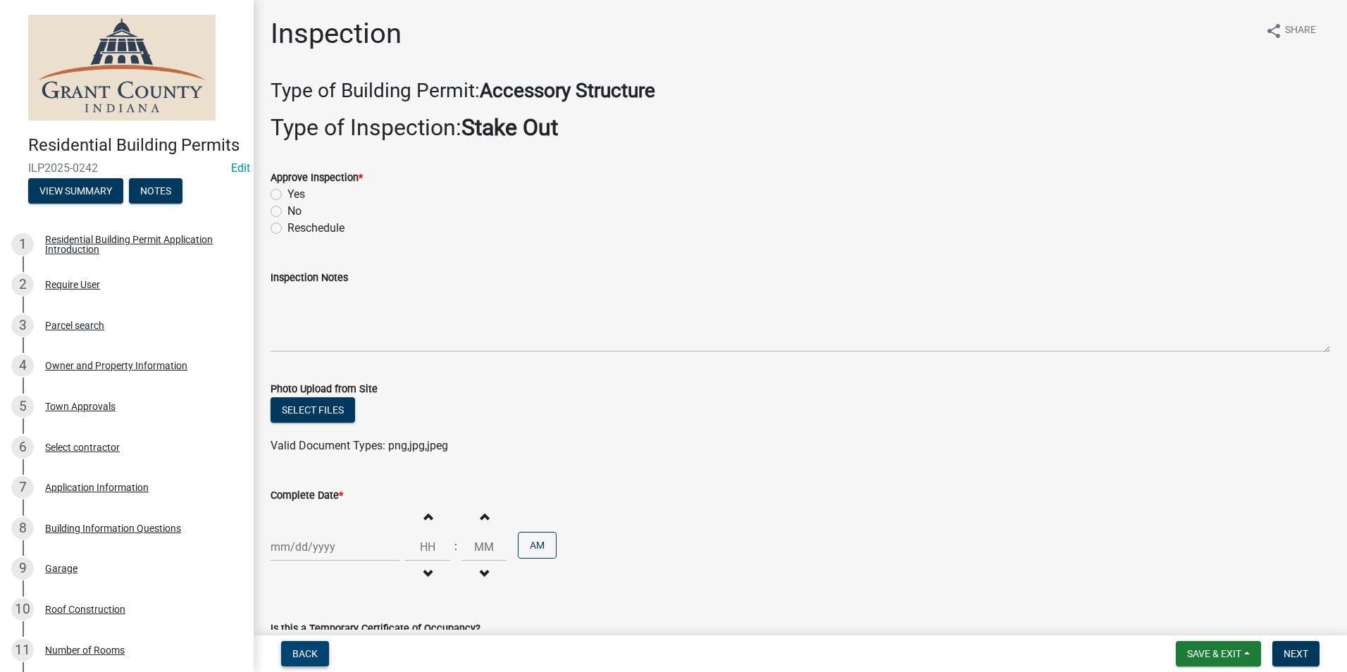
click at [303, 652] on span "Back" at bounding box center [304, 653] width 25 height 11
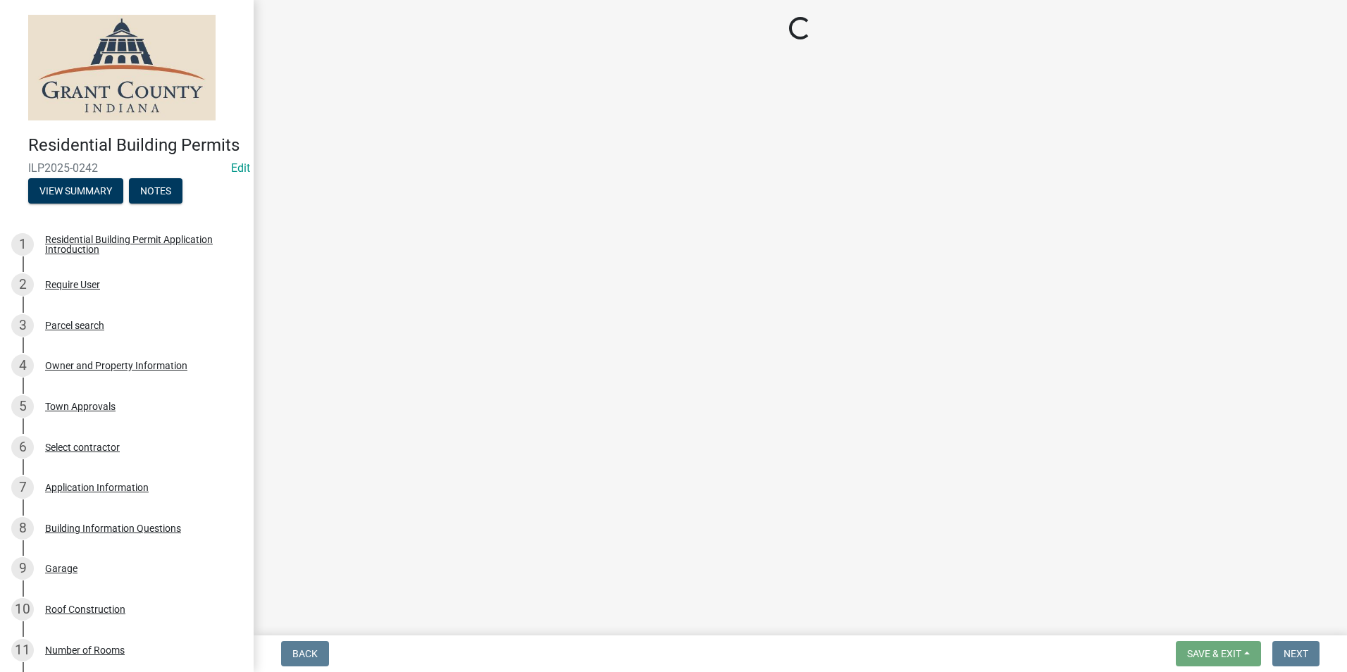
select select "d7f9a44a-d2ea-4d3c-83b3-1aa71c950bd5"
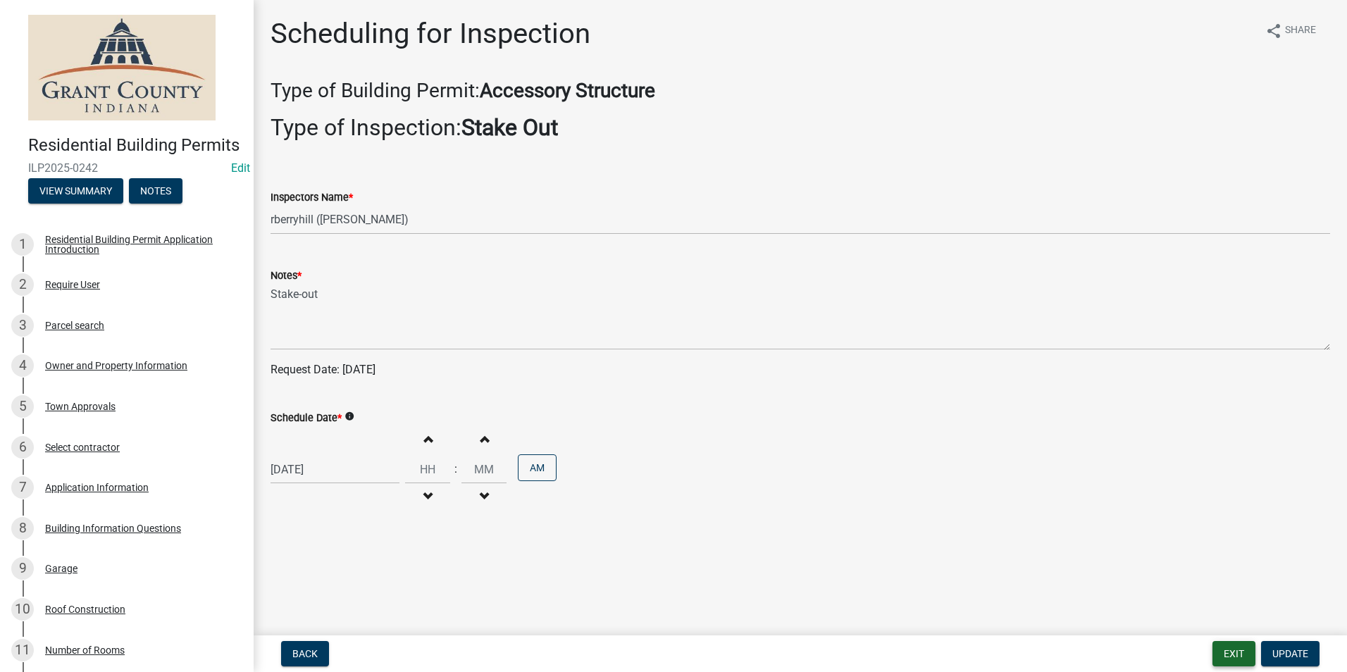
click at [1226, 654] on button "Exit" at bounding box center [1233, 653] width 43 height 25
